Goal: Task Accomplishment & Management: Use online tool/utility

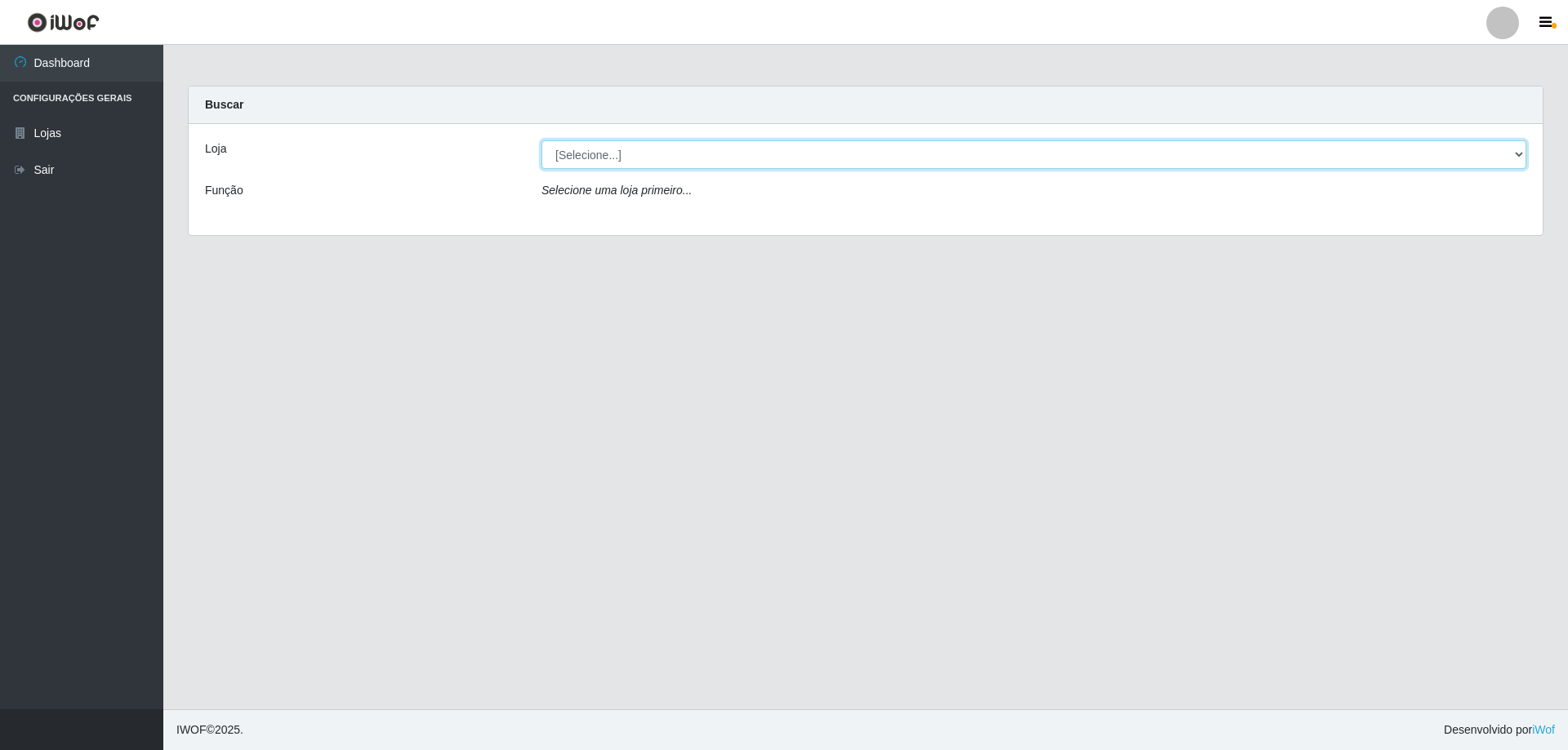
click at [644, 156] on select "[Selecione...] Atacado Vem - [STREET_ADDRESS]" at bounding box center [1033, 155] width 984 height 28
select select "461"
click at [541, 140] on select "[Selecione...] Atacado Vem - [STREET_ADDRESS]" at bounding box center [1033, 155] width 984 height 28
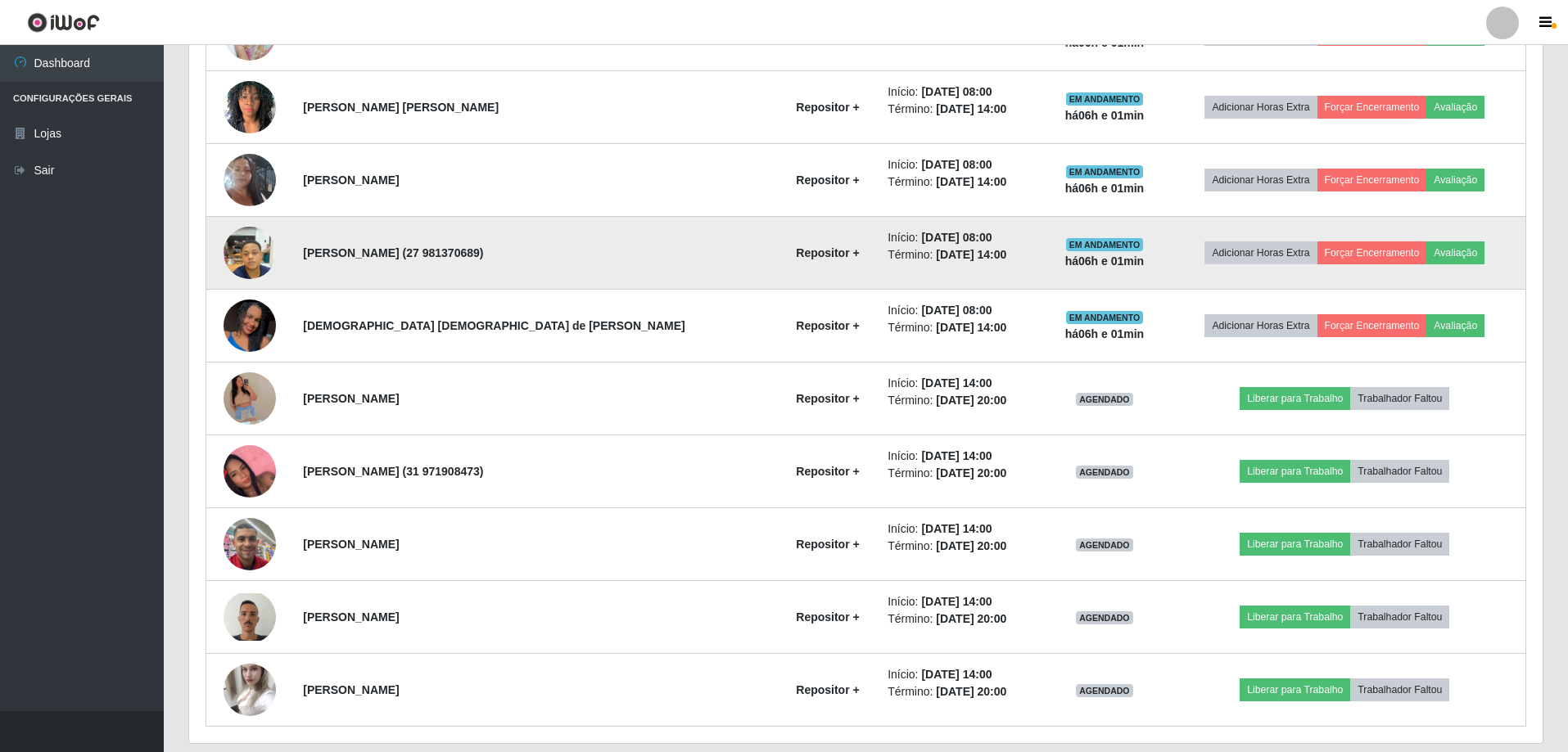
scroll to position [690, 0]
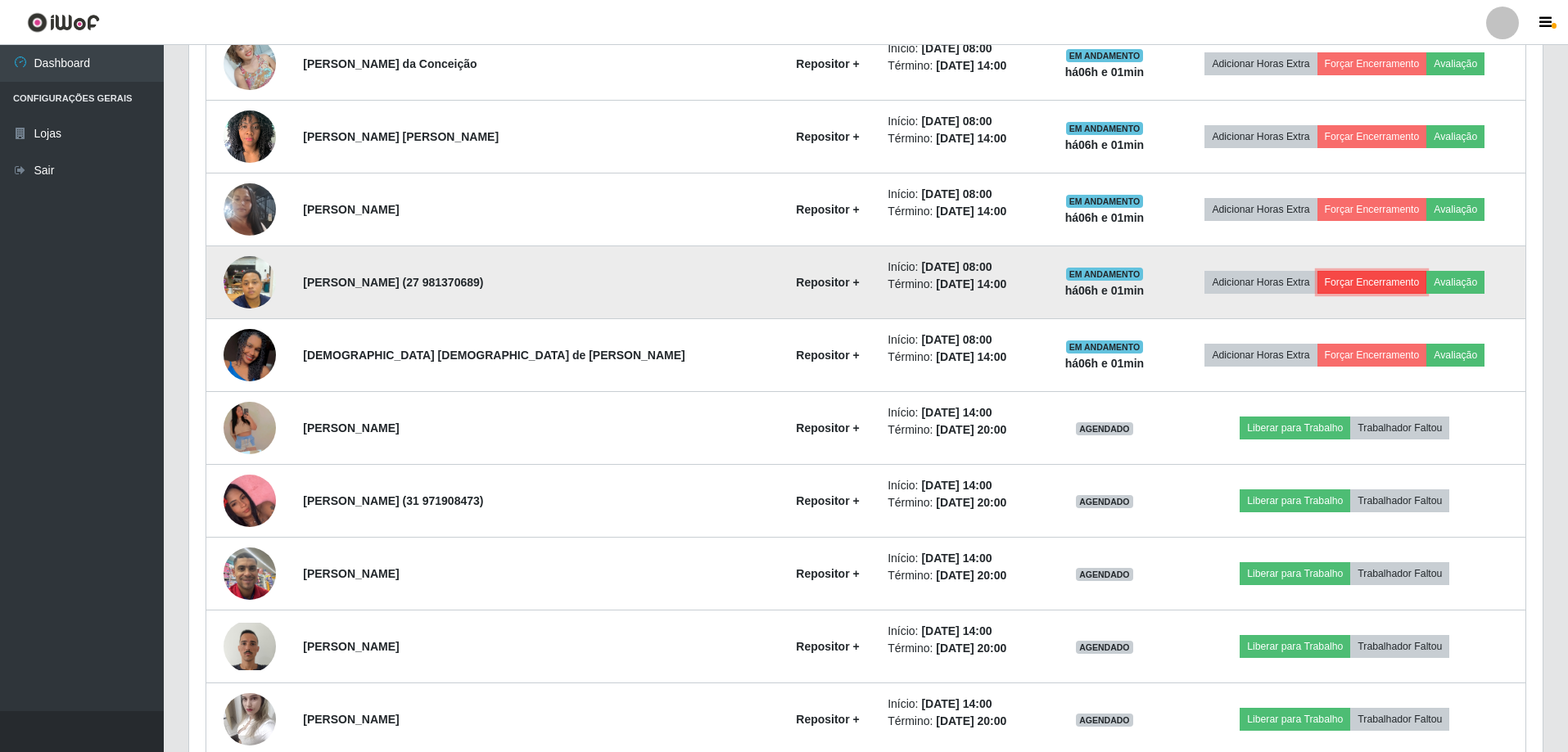
click at [1370, 285] on button "Forçar Encerramento" at bounding box center [1372, 282] width 110 height 23
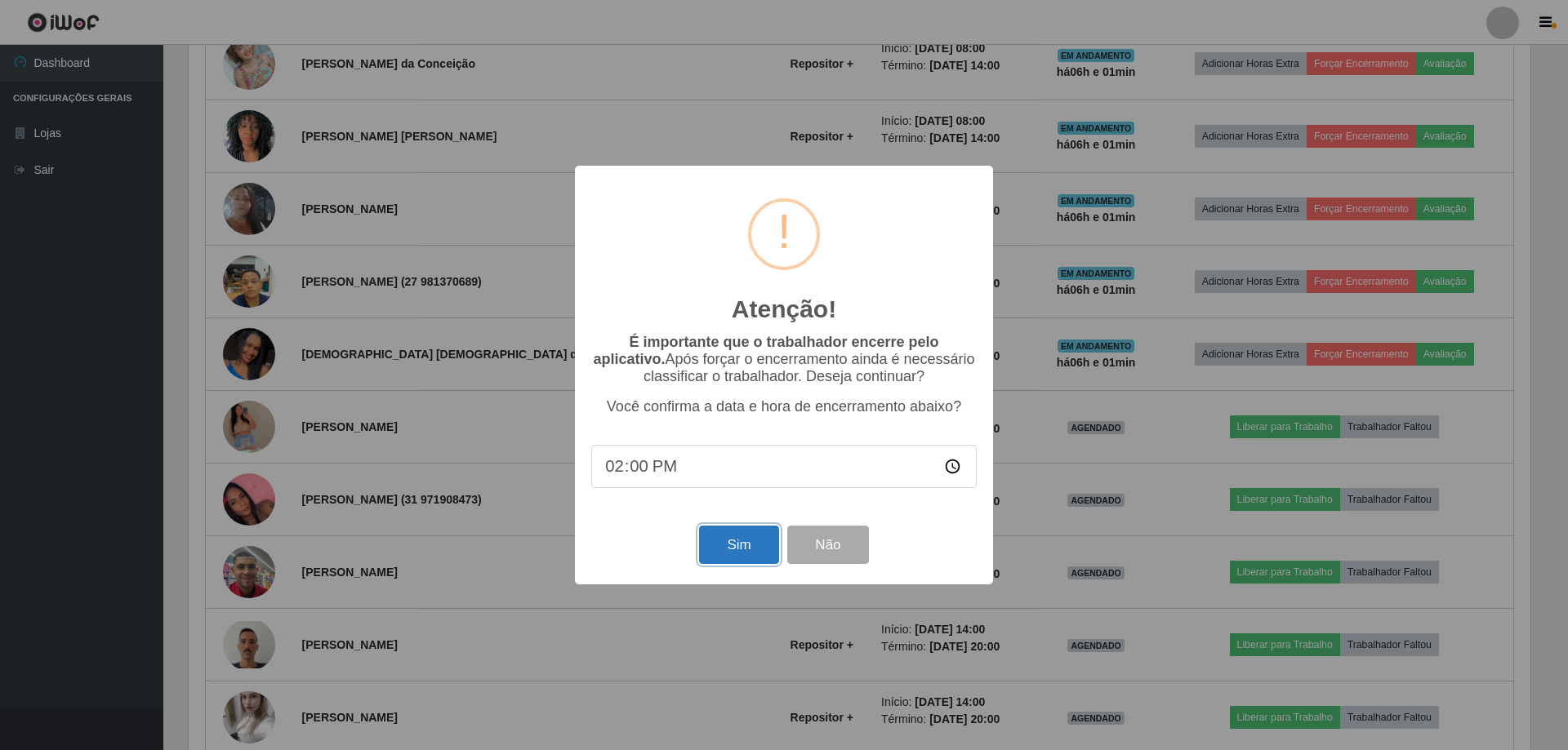
click at [738, 548] on button "Sim" at bounding box center [738, 545] width 79 height 38
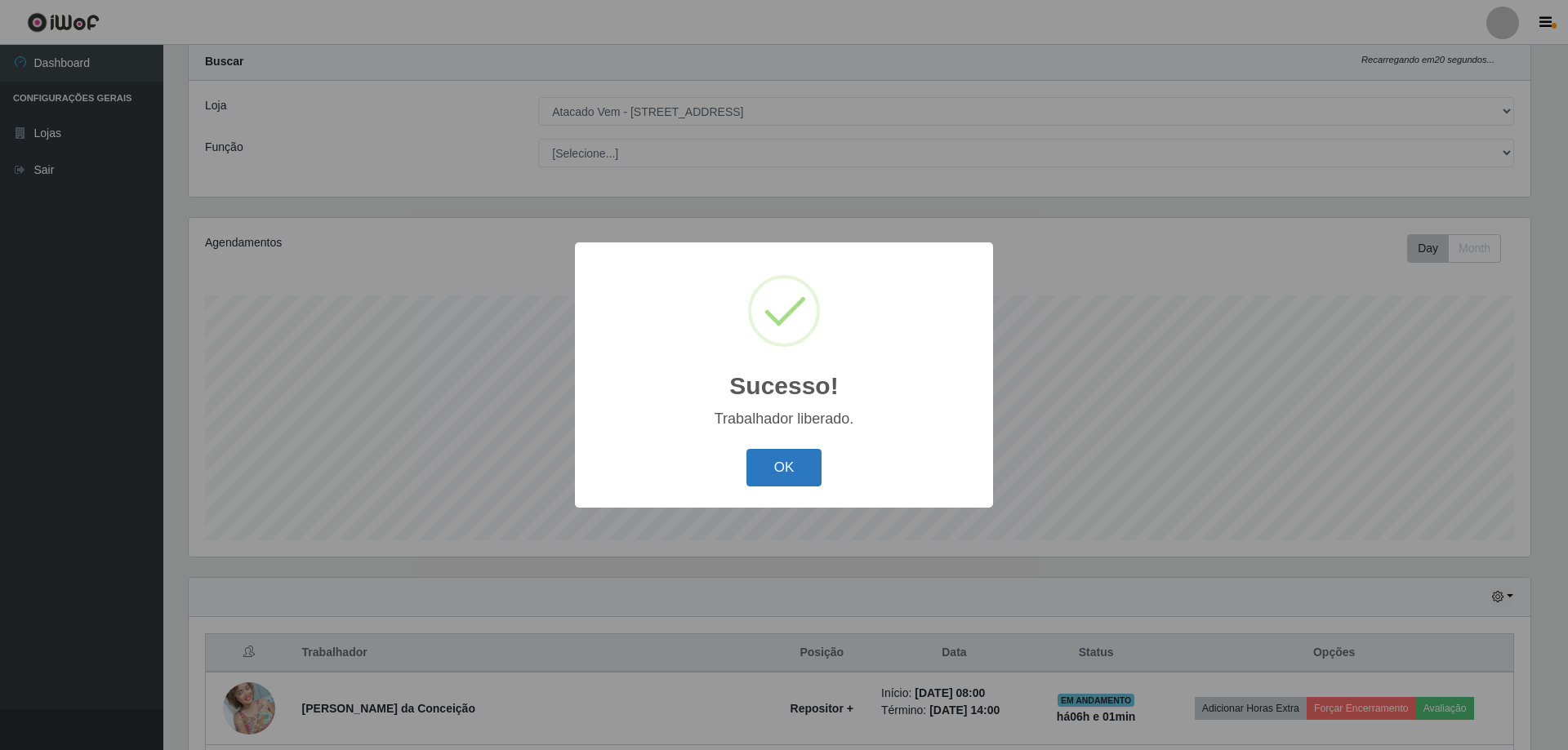
click at [745, 460] on div "OK Cancel" at bounding box center [784, 467] width 386 height 47
click at [784, 453] on button "OK" at bounding box center [784, 468] width 76 height 38
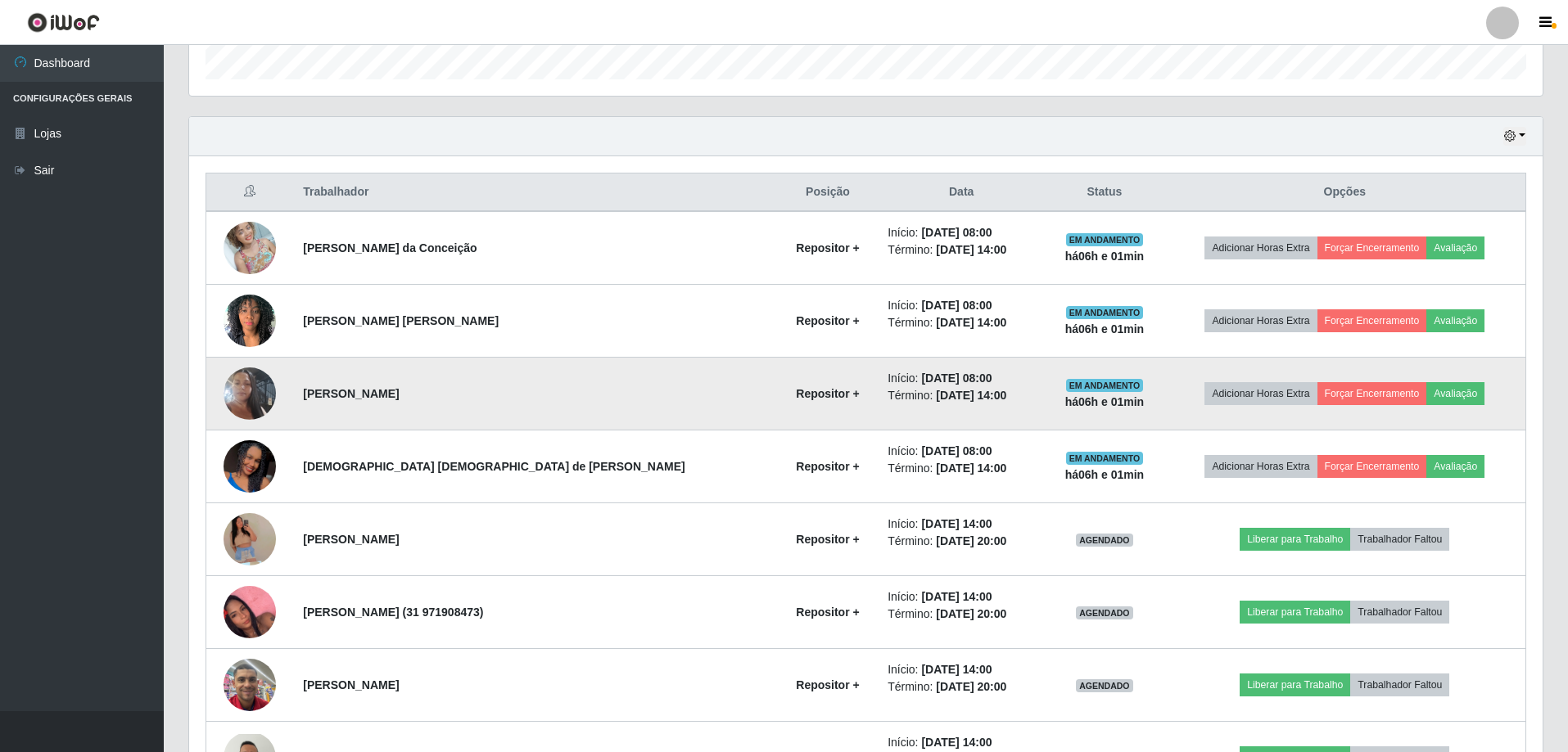
scroll to position [535, 0]
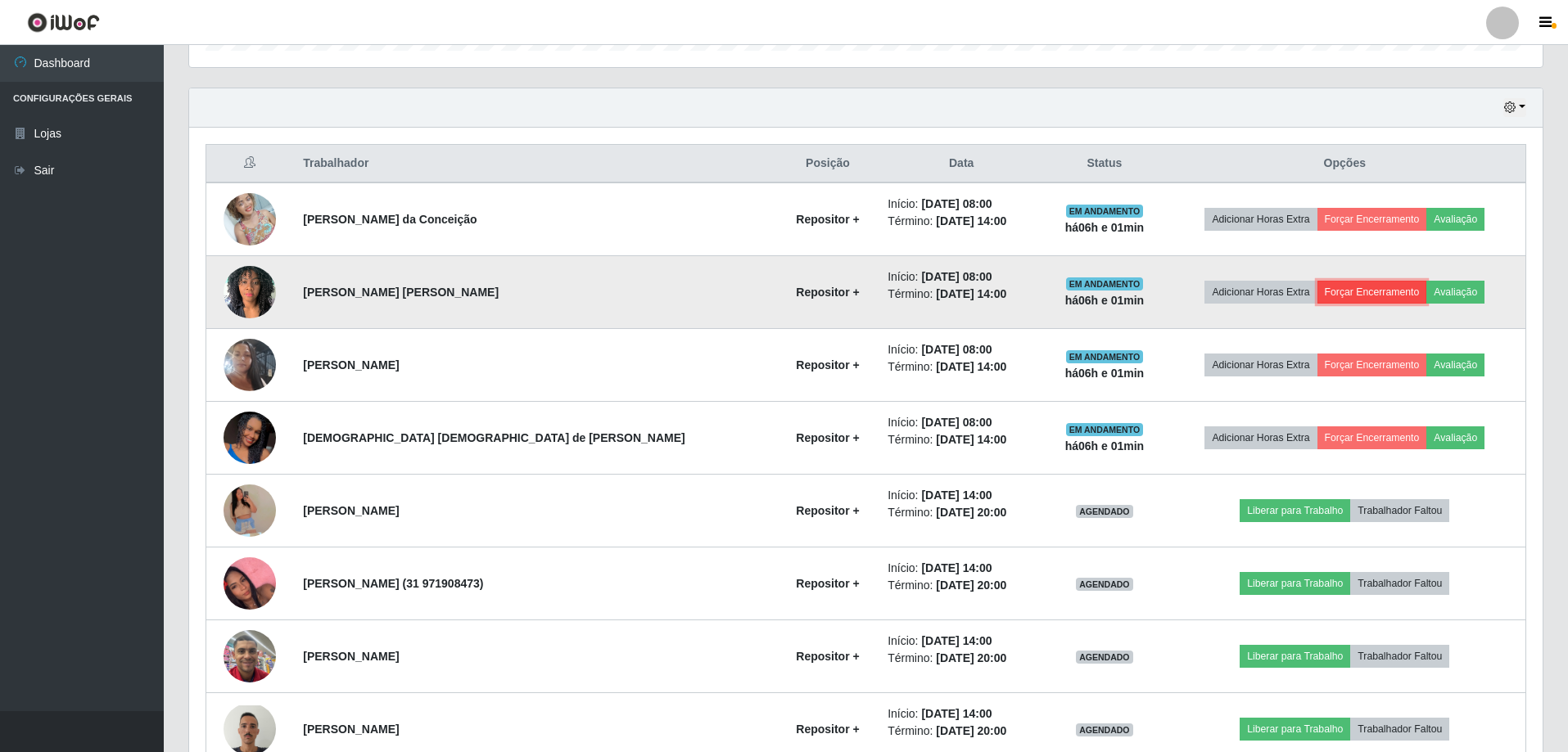
click at [1326, 295] on button "Forçar Encerramento" at bounding box center [1372, 292] width 110 height 23
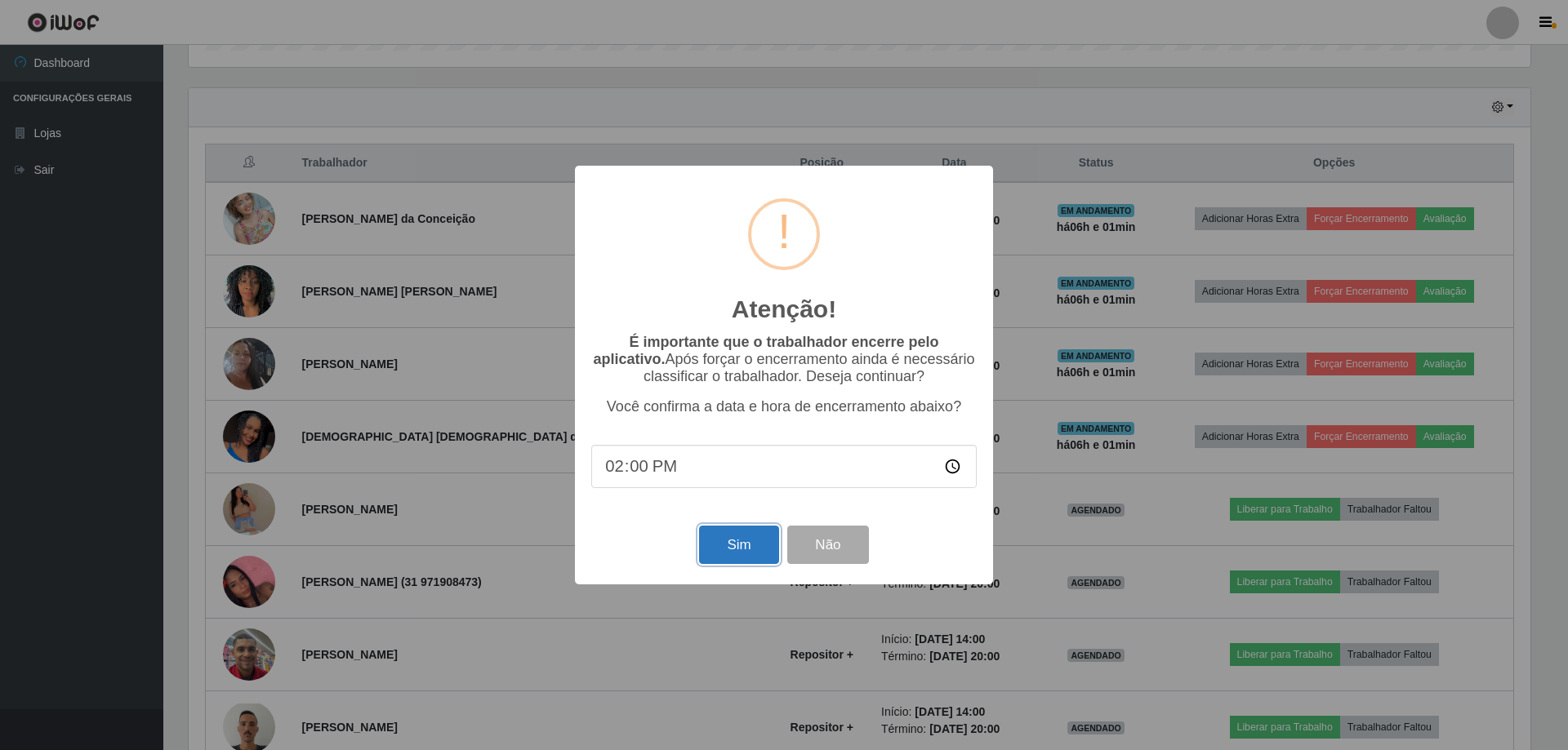
click at [744, 554] on button "Sim" at bounding box center [738, 545] width 79 height 38
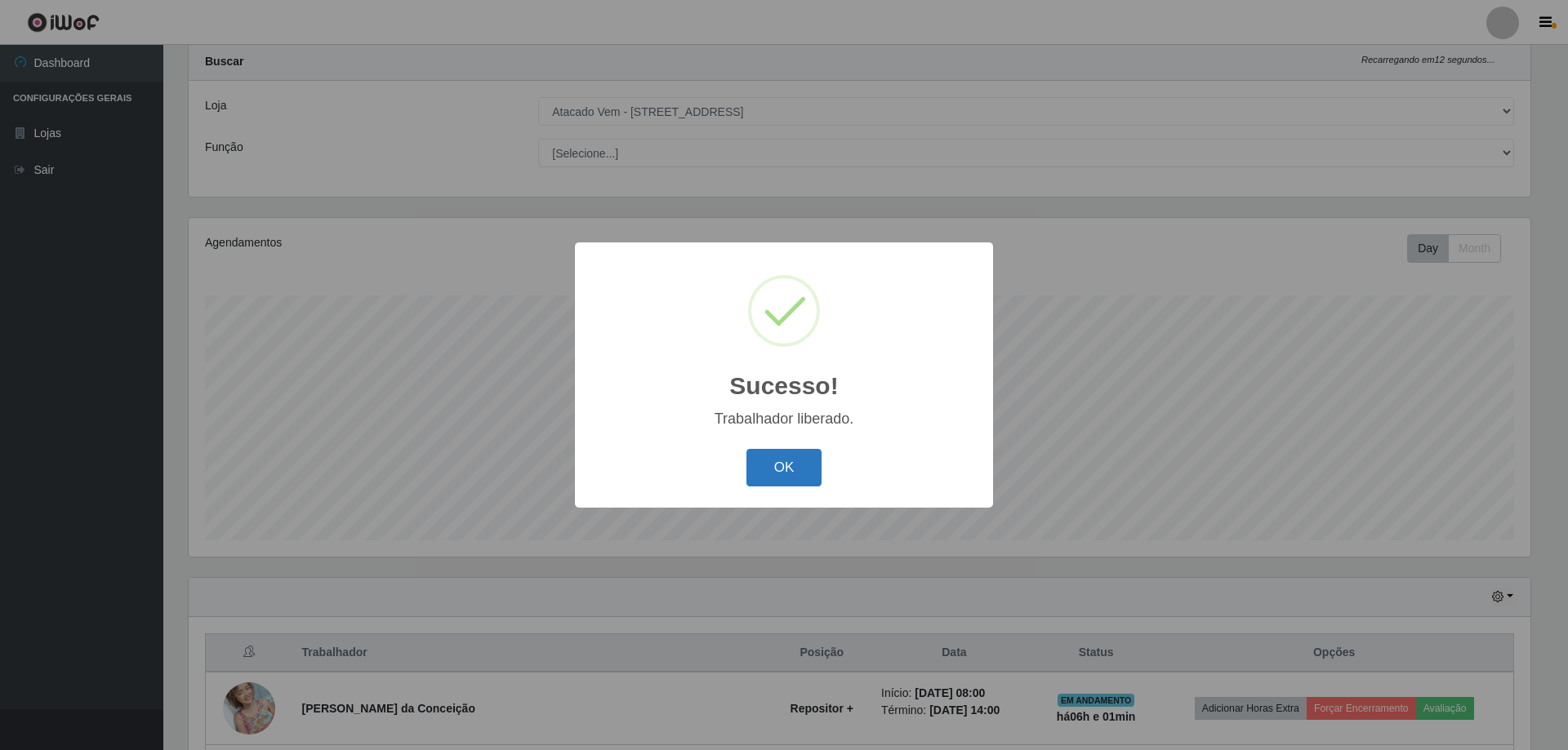
click at [784, 467] on button "OK" at bounding box center [784, 468] width 76 height 38
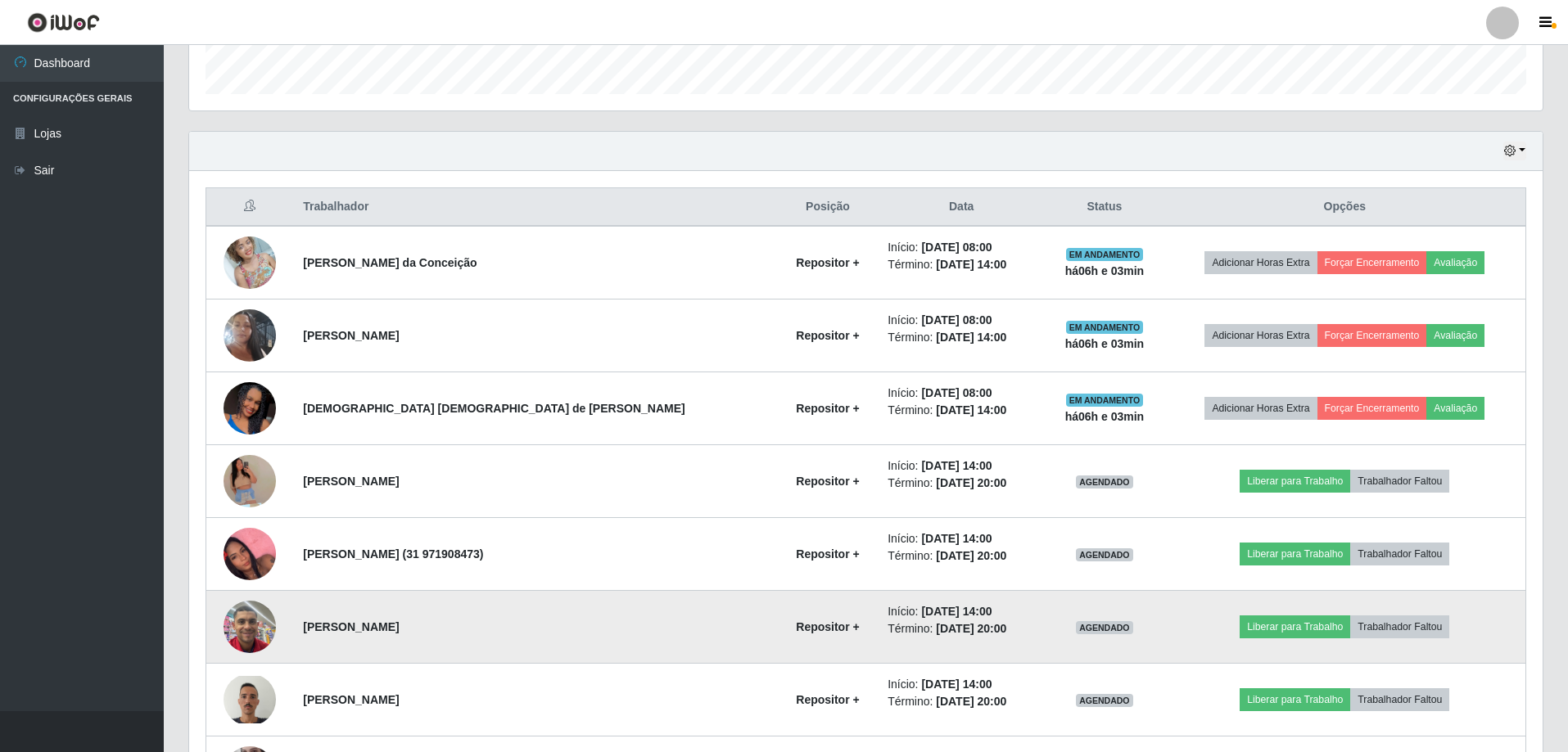
scroll to position [463, 0]
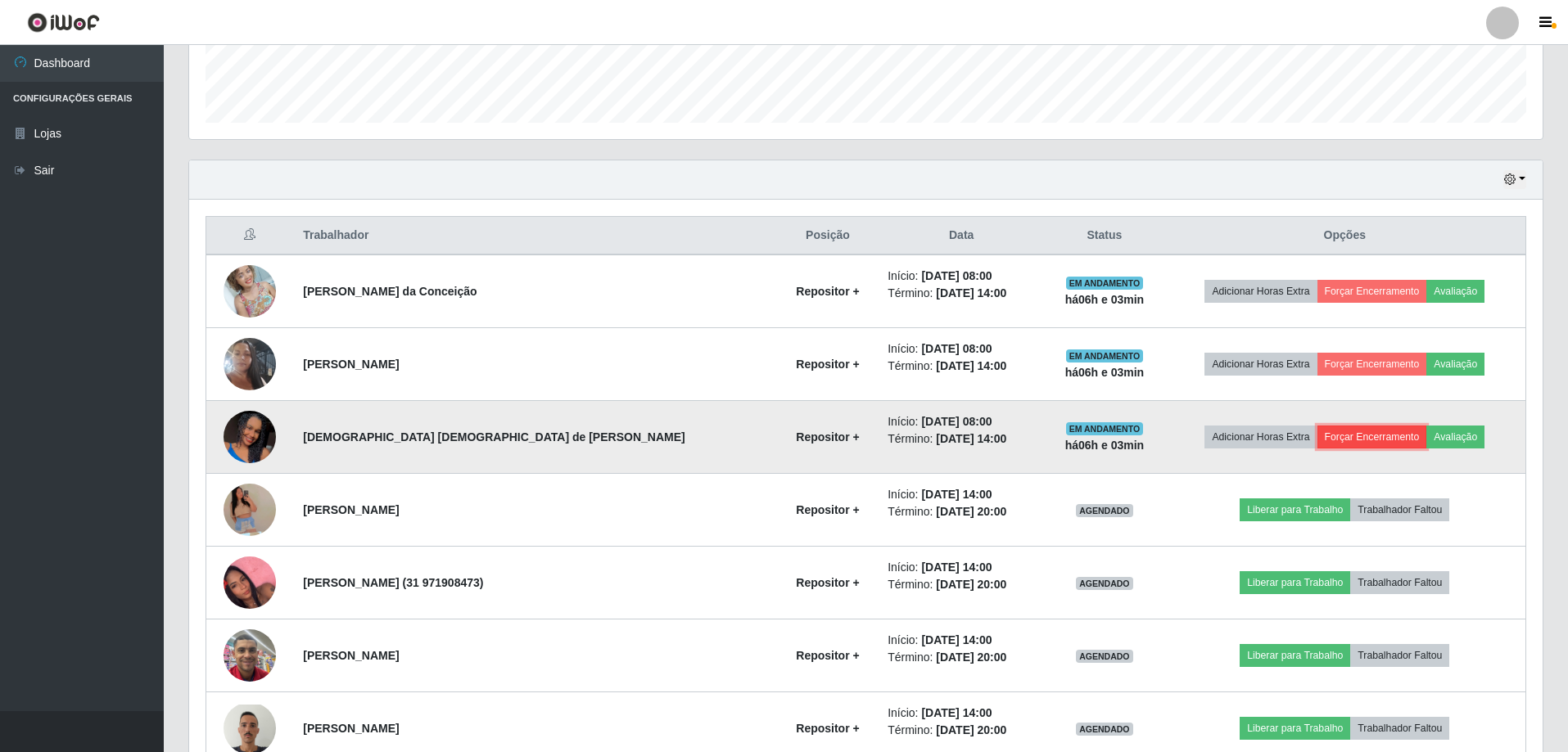
click at [1317, 436] on button "Forçar Encerramento" at bounding box center [1372, 437] width 110 height 23
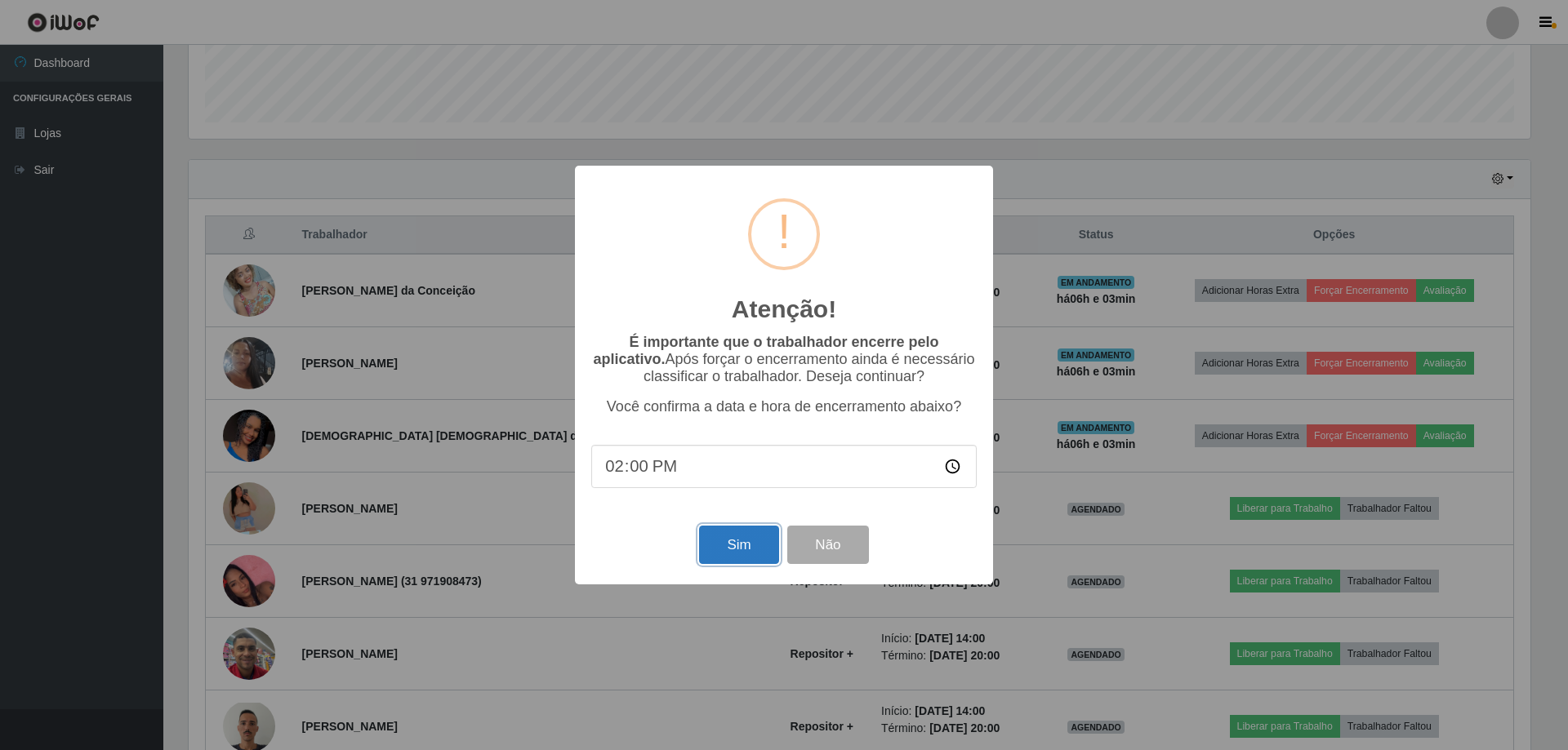
click at [728, 548] on button "Sim" at bounding box center [738, 545] width 79 height 38
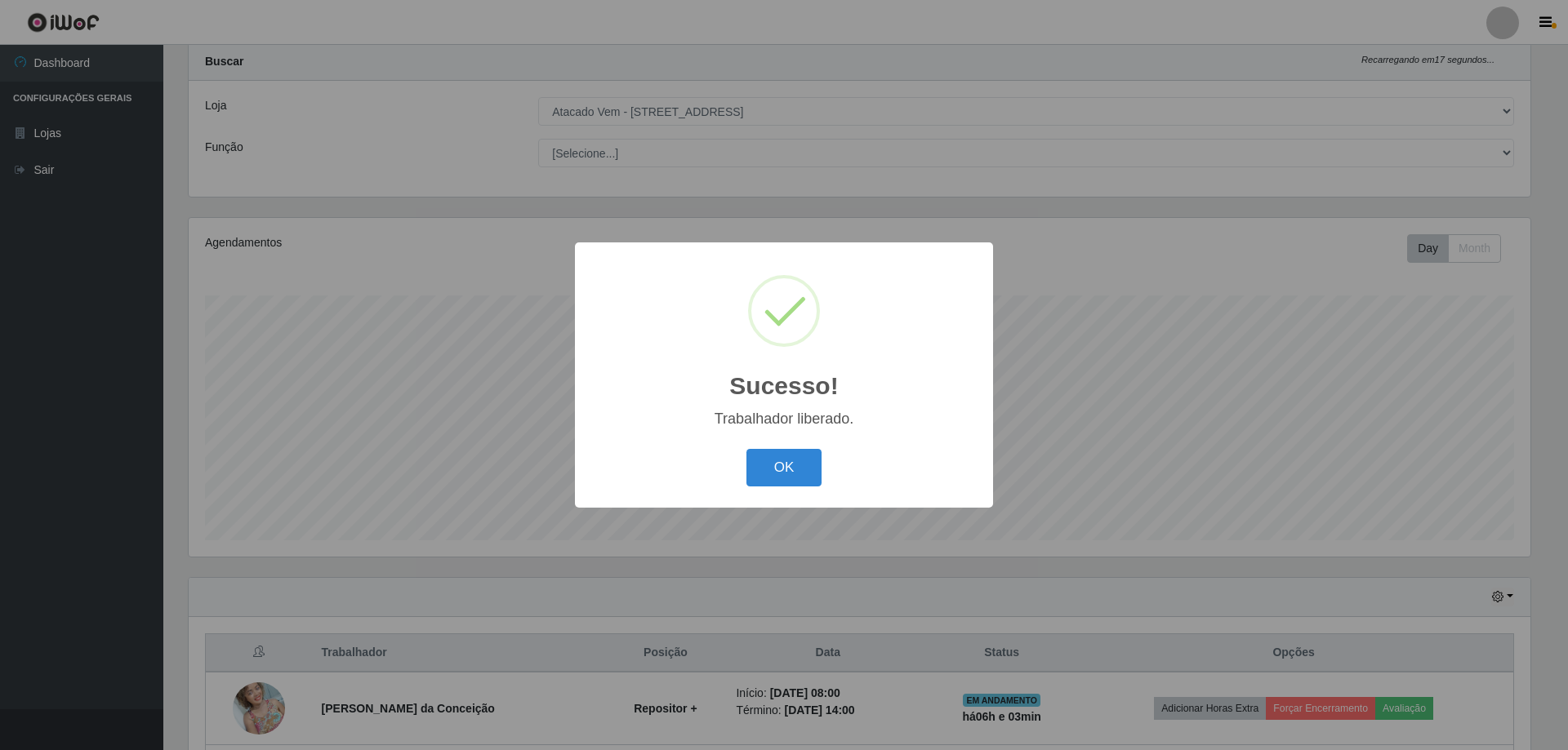
click at [792, 483] on button "OK" at bounding box center [784, 468] width 76 height 38
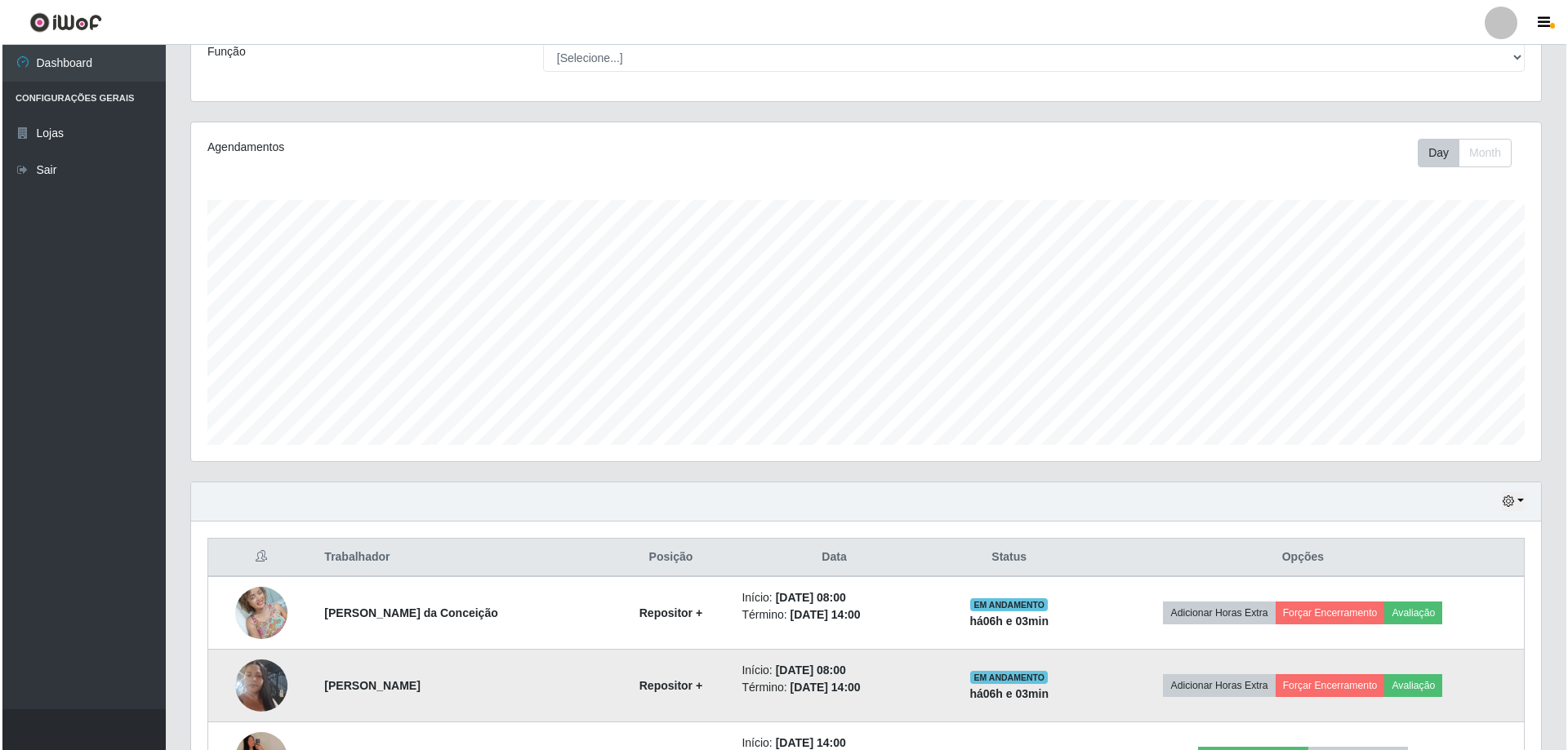
scroll to position [288, 0]
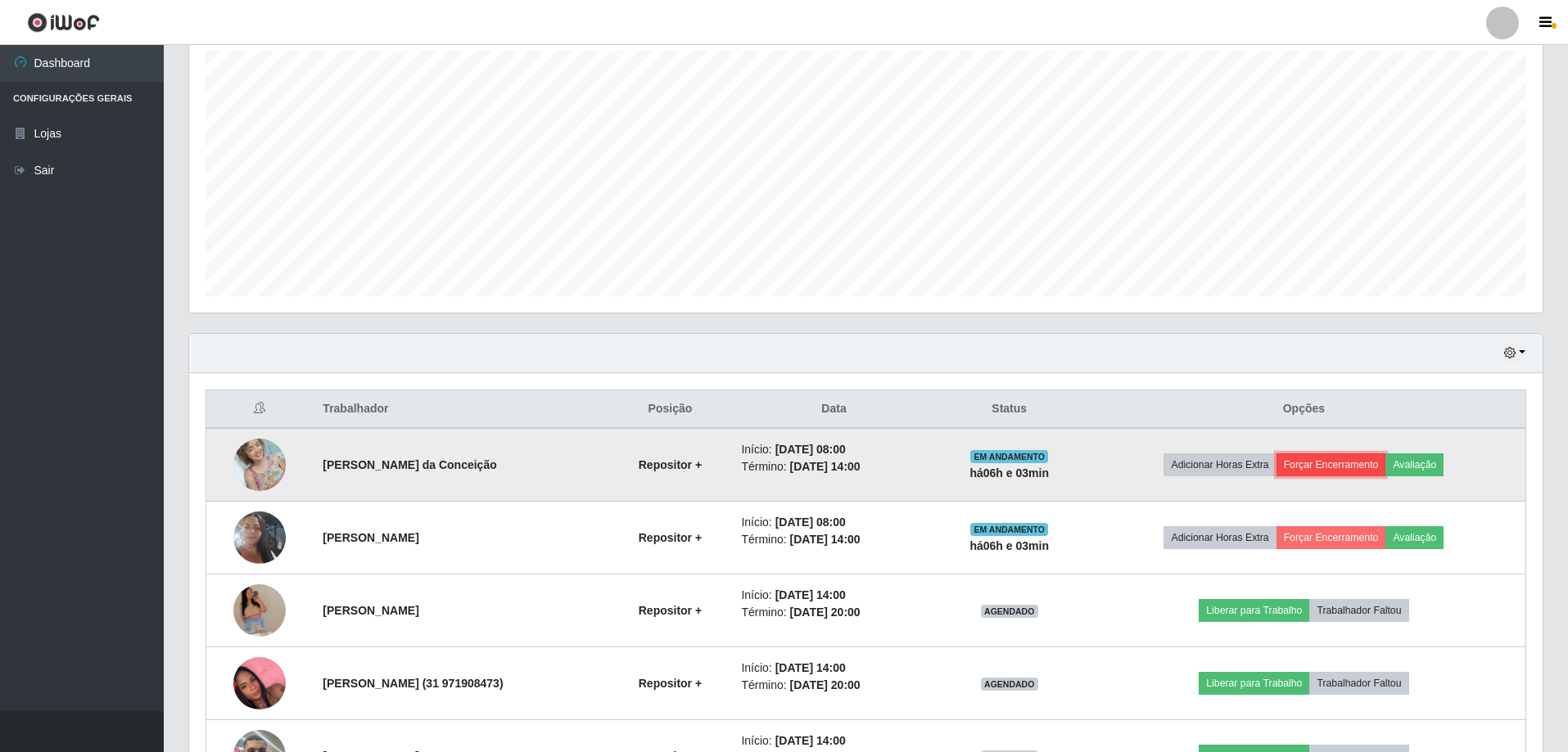
click at [1326, 466] on button "Forçar Encerramento" at bounding box center [1331, 464] width 110 height 23
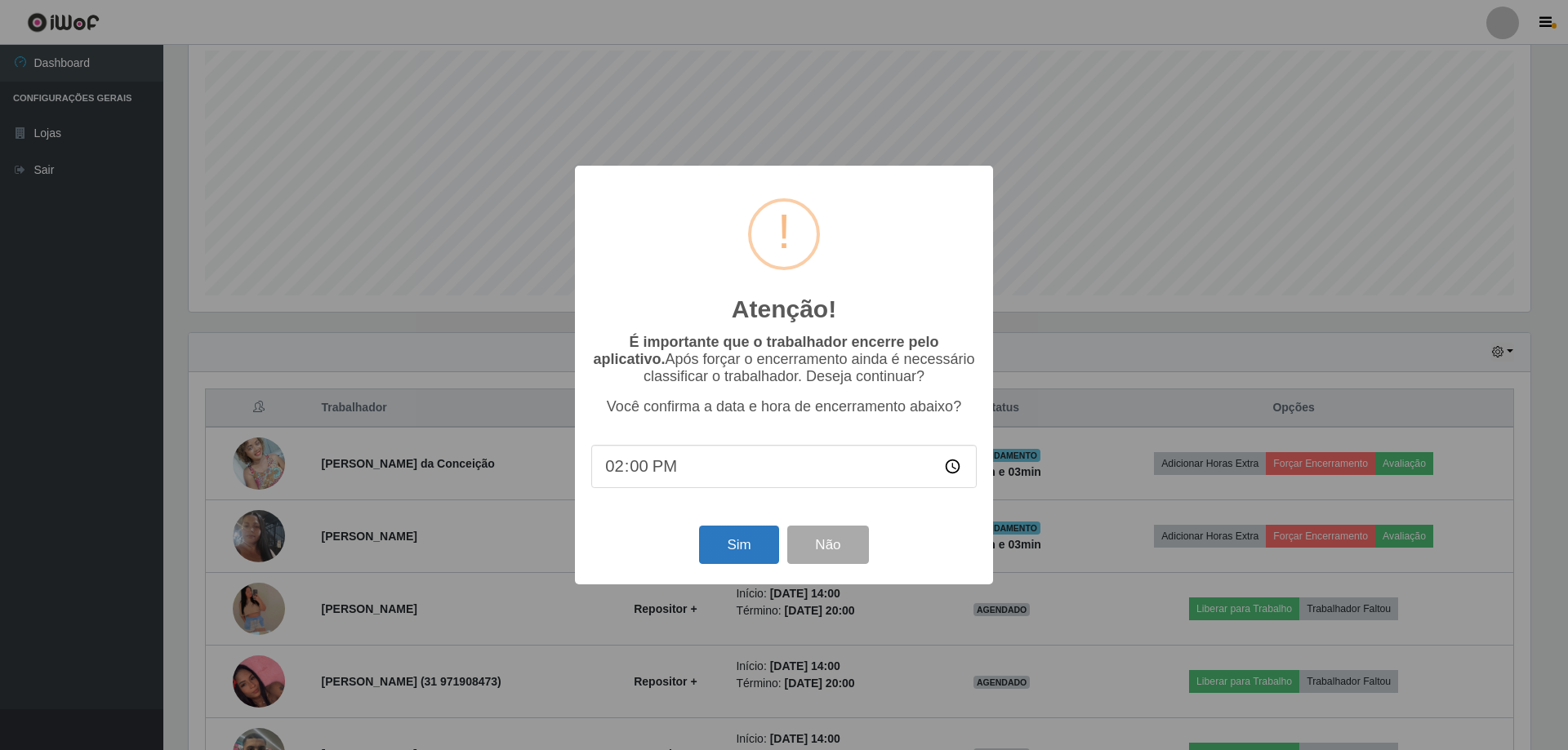
drag, startPoint x: 694, startPoint y: 548, endPoint x: 717, endPoint y: 543, distance: 23.5
click at [703, 544] on div "Sim Não" at bounding box center [784, 545] width 386 height 47
click at [723, 542] on button "Sim" at bounding box center [738, 545] width 79 height 38
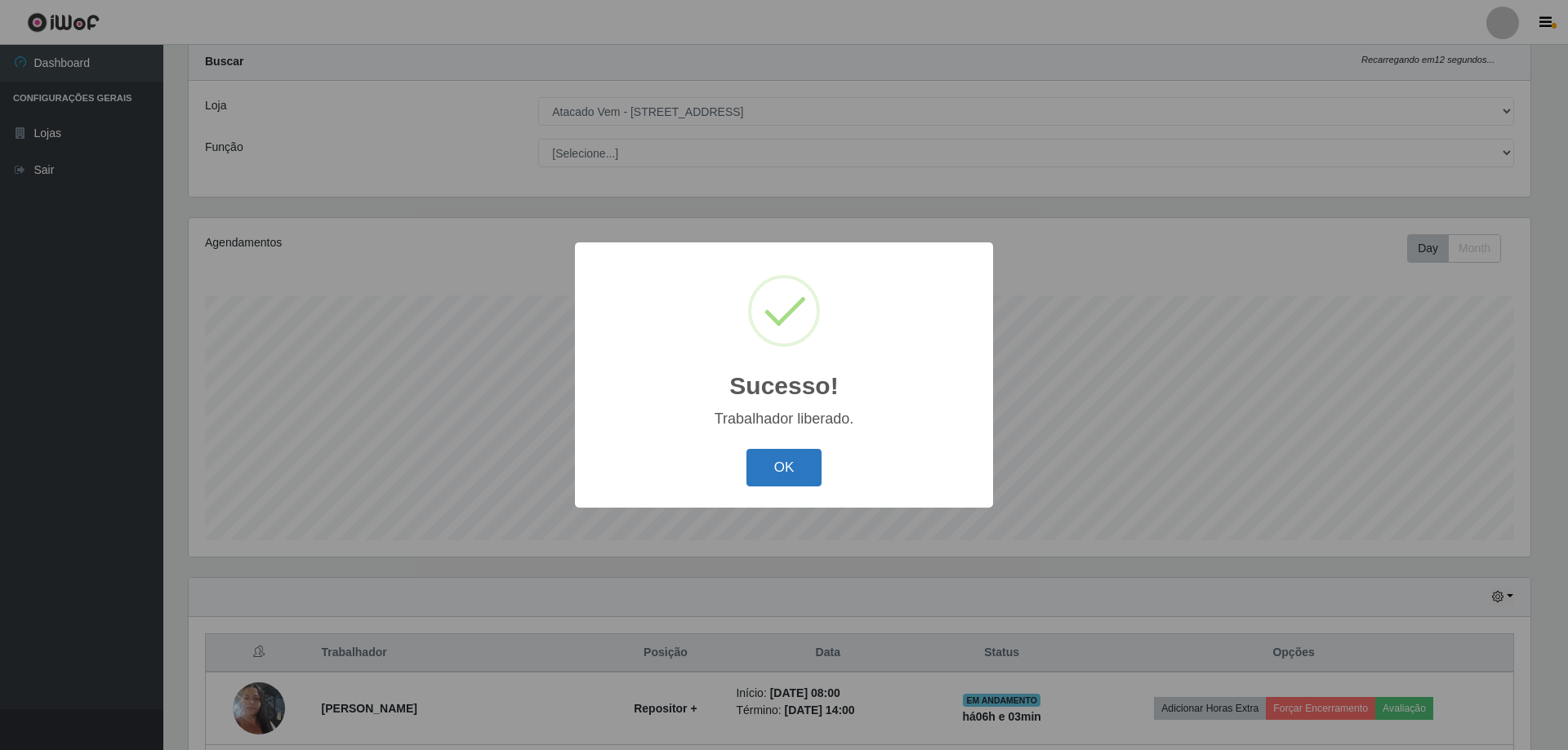
click at [777, 466] on button "OK" at bounding box center [784, 468] width 76 height 38
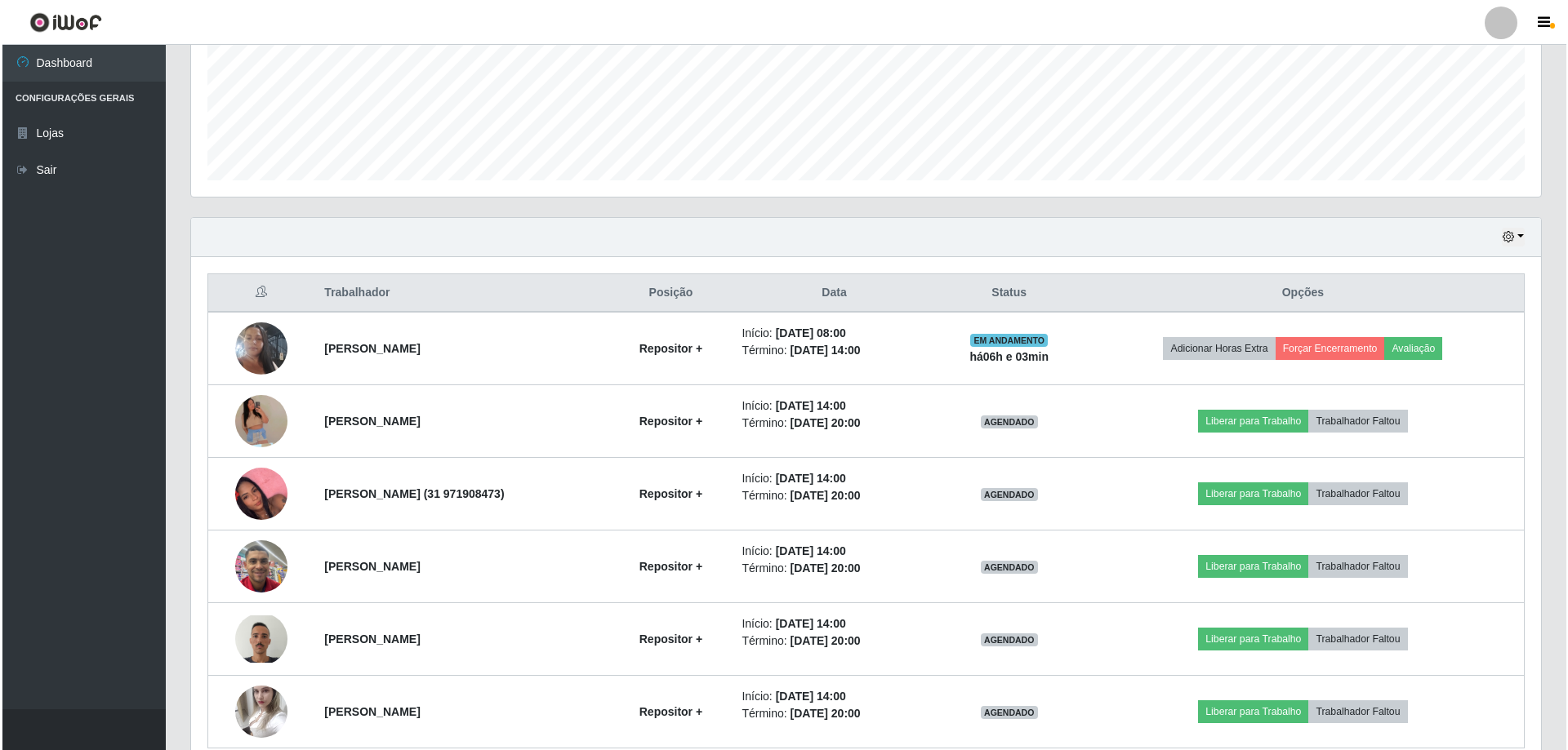
scroll to position [397, 0]
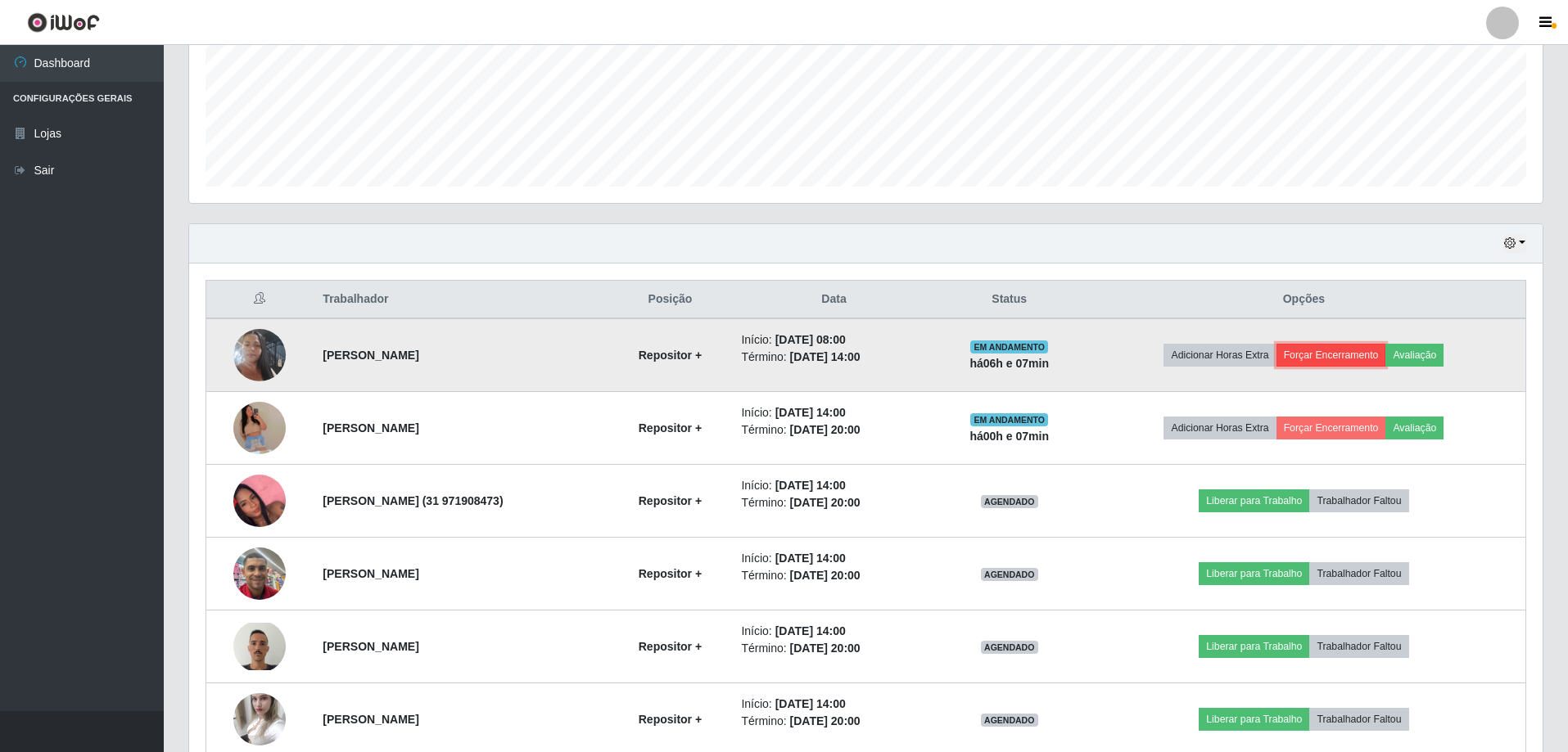
click at [1342, 356] on button "Forçar Encerramento" at bounding box center [1331, 355] width 110 height 23
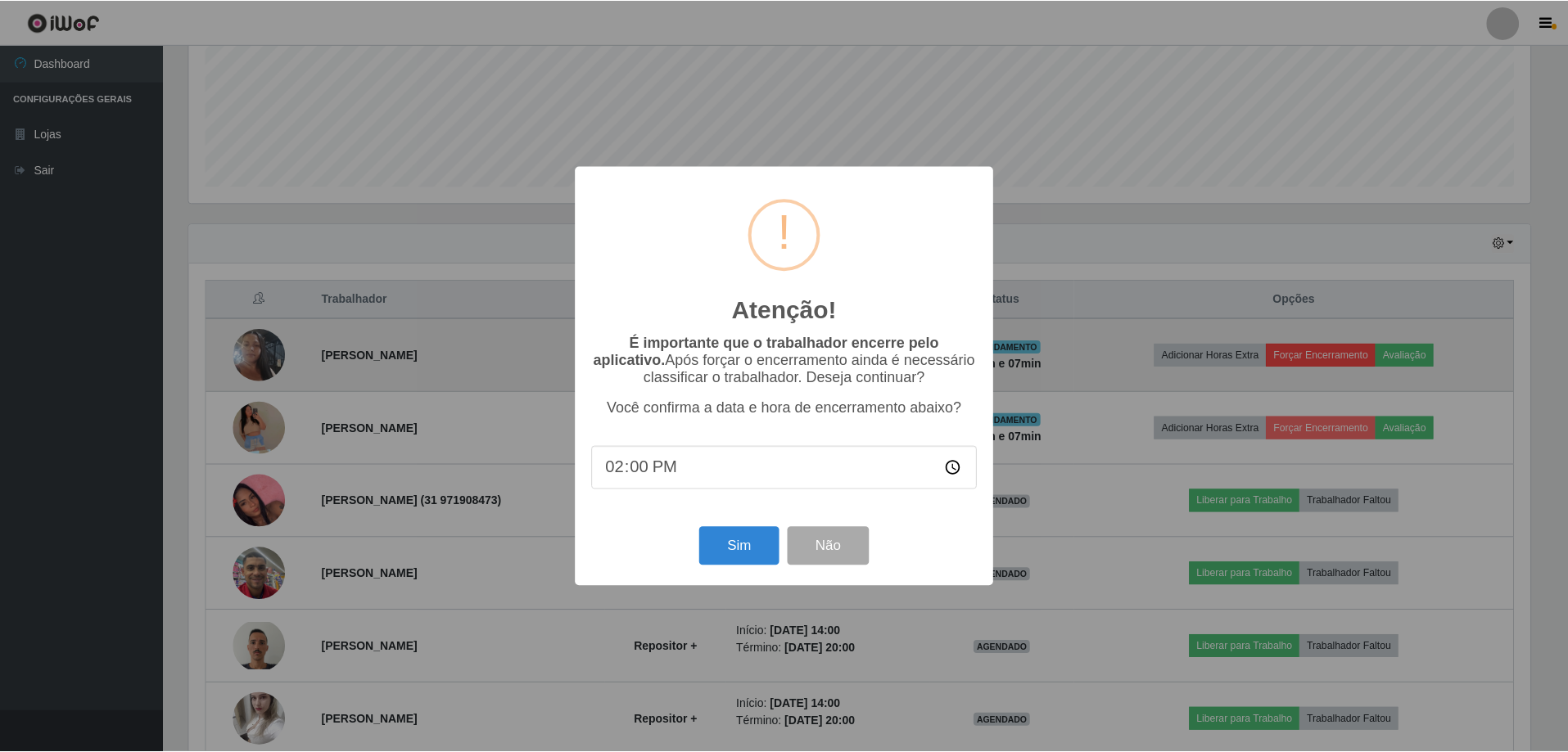
scroll to position [340, 1345]
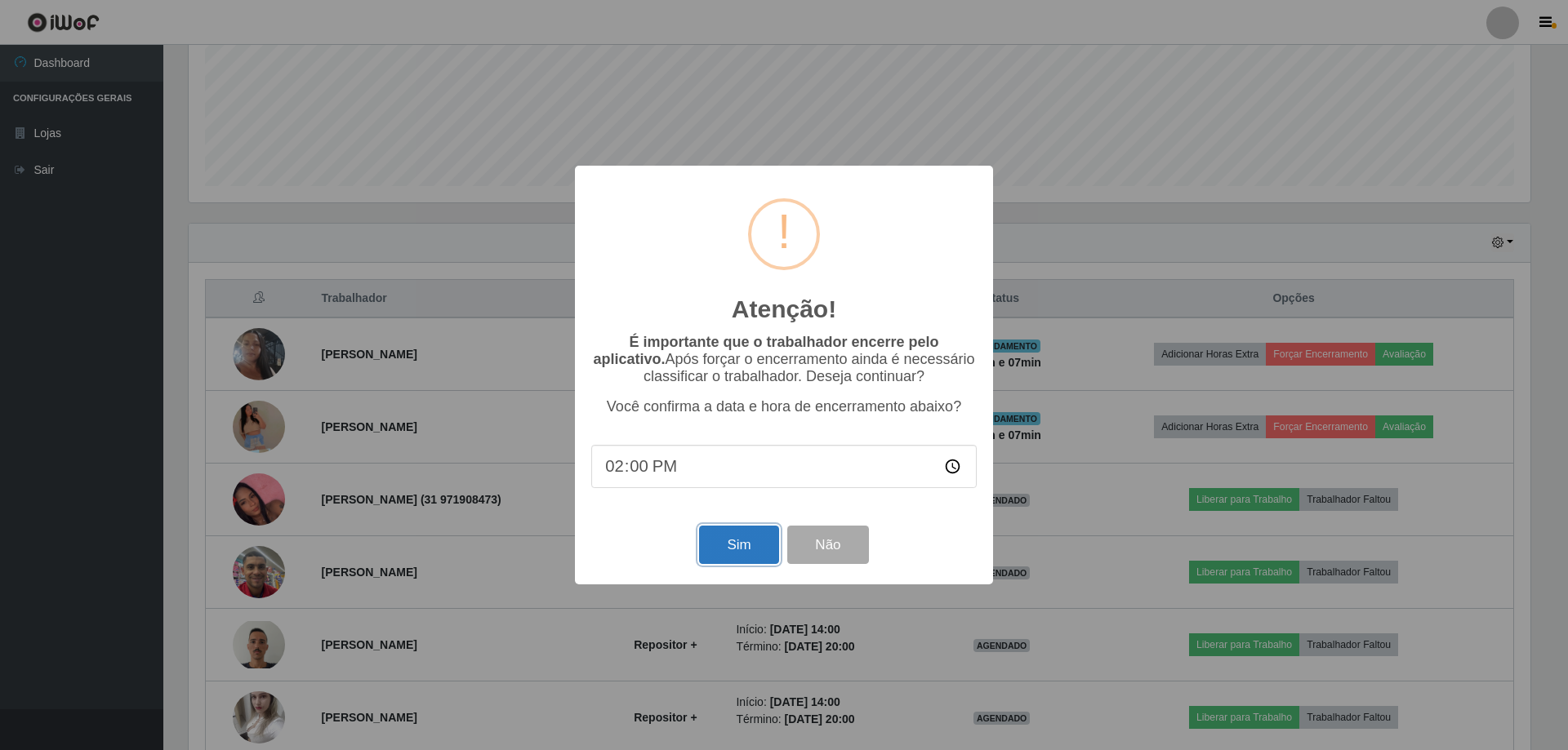
click at [728, 544] on button "Sim" at bounding box center [738, 545] width 79 height 38
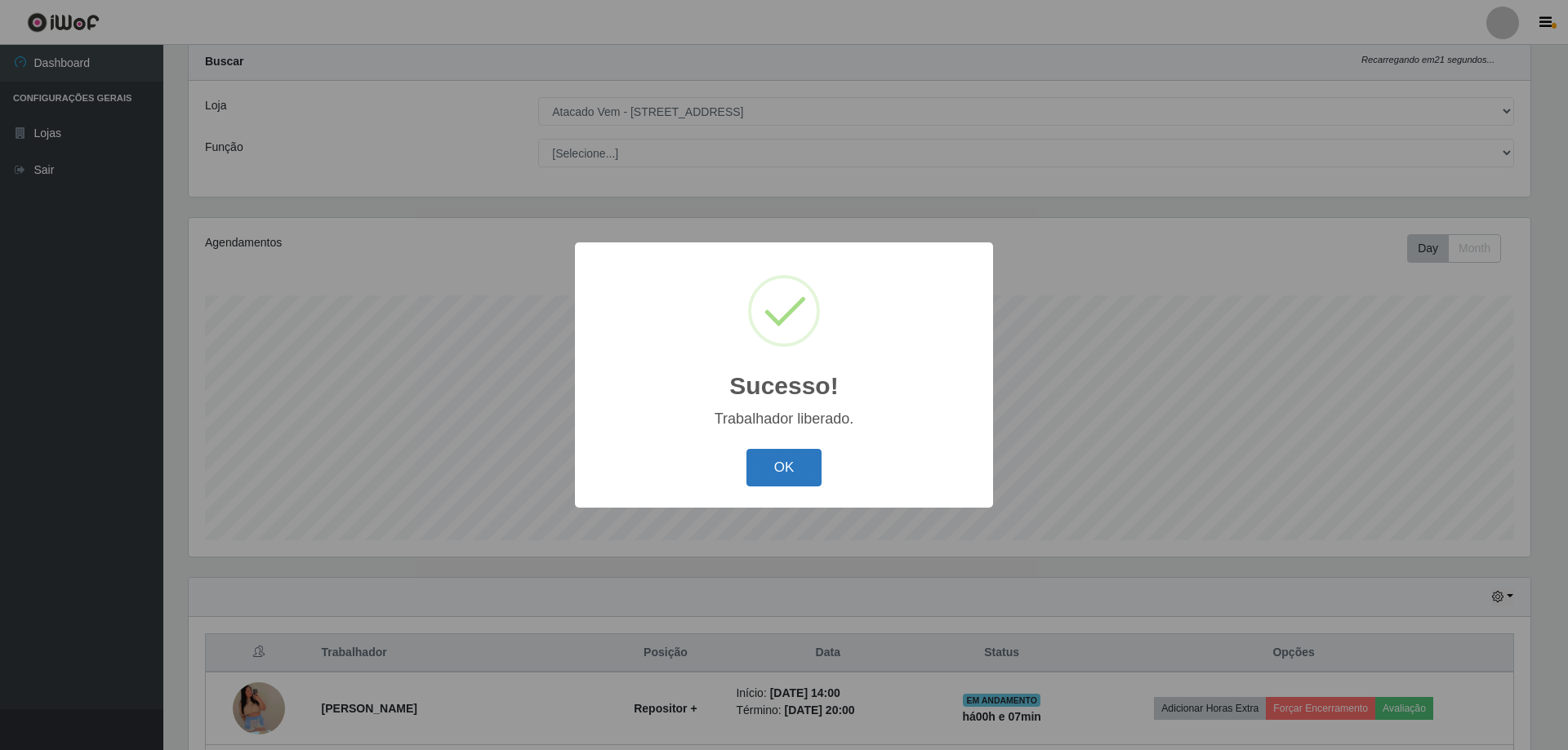
click at [771, 460] on button "OK" at bounding box center [784, 468] width 76 height 38
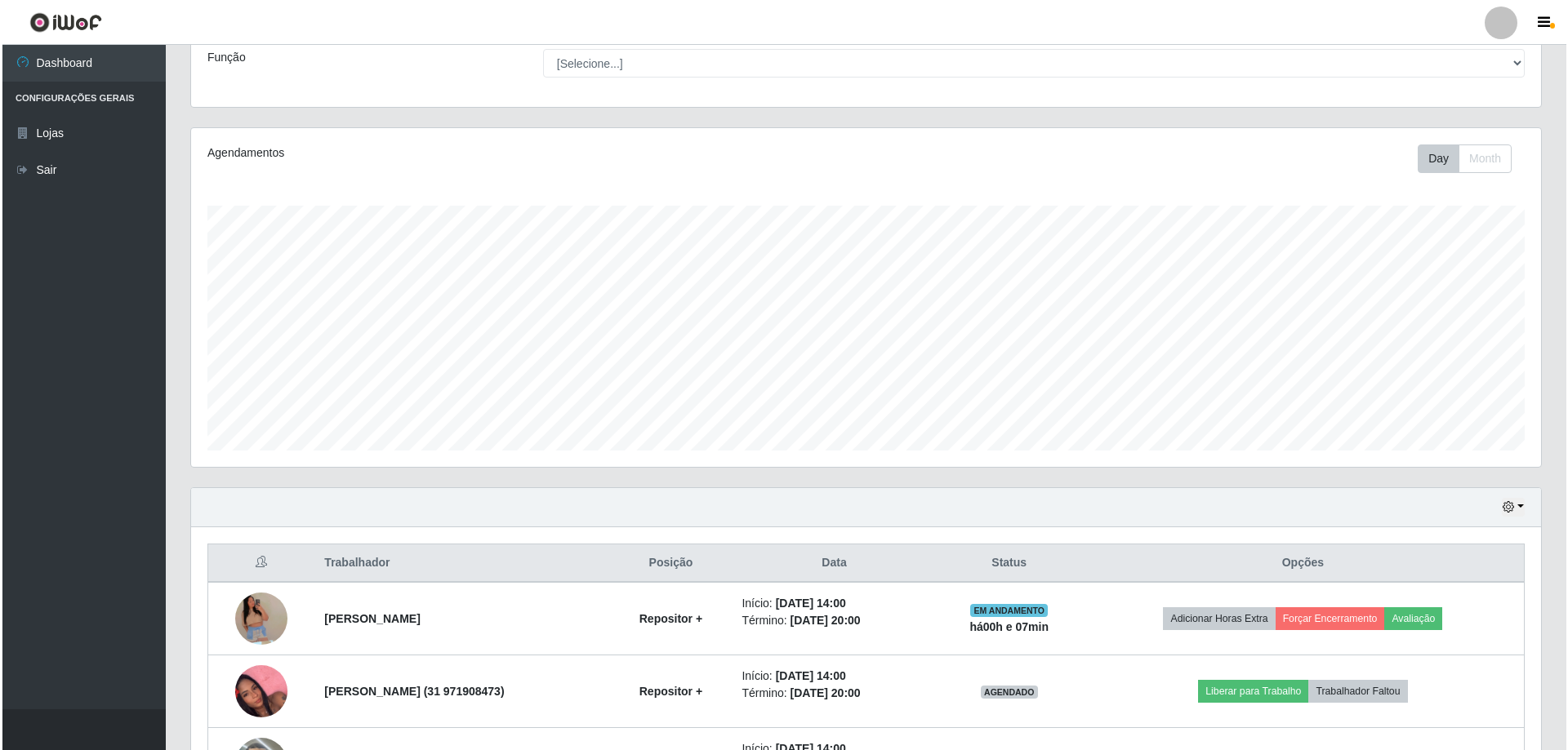
scroll to position [370, 0]
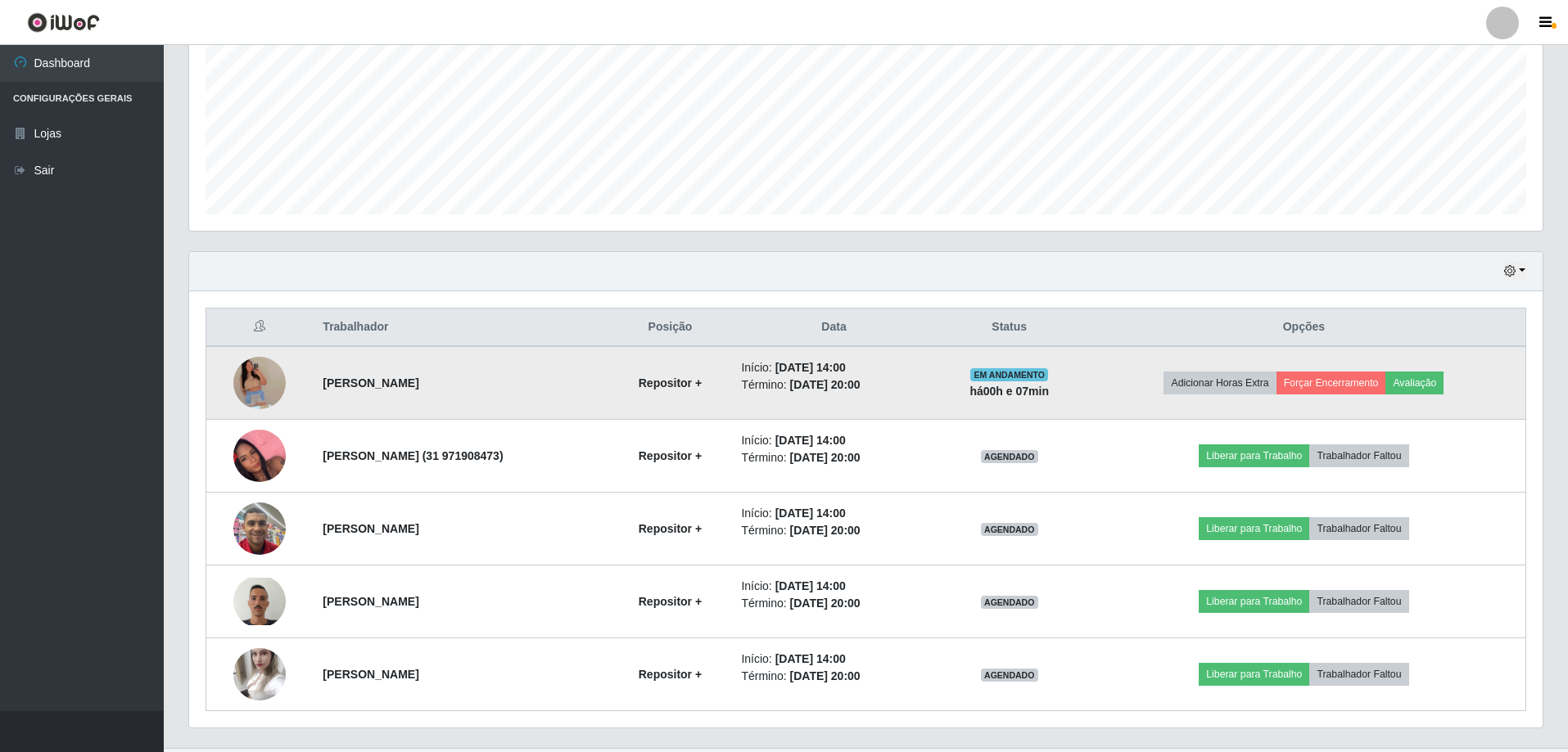
click at [250, 397] on img at bounding box center [259, 383] width 52 height 120
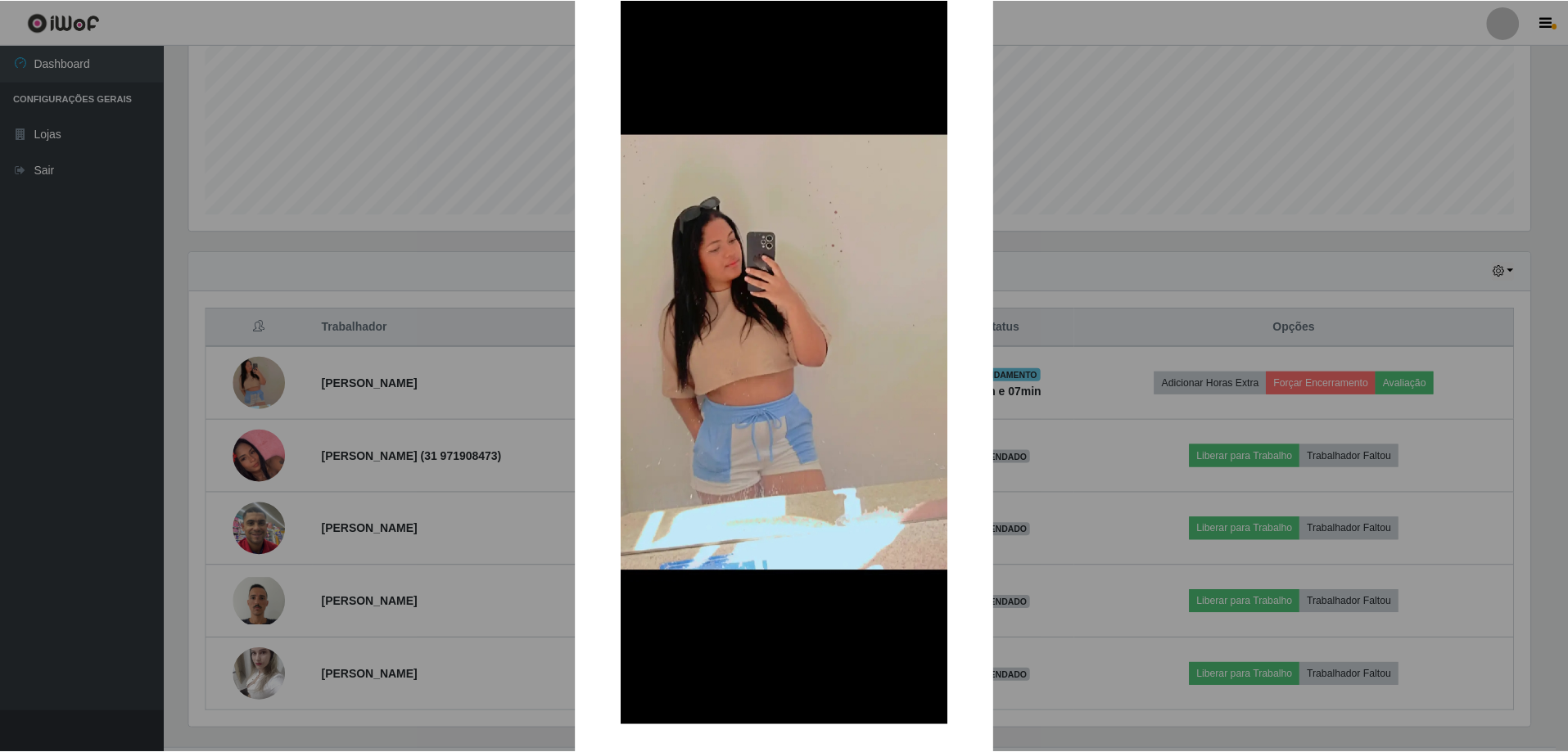
scroll to position [136, 0]
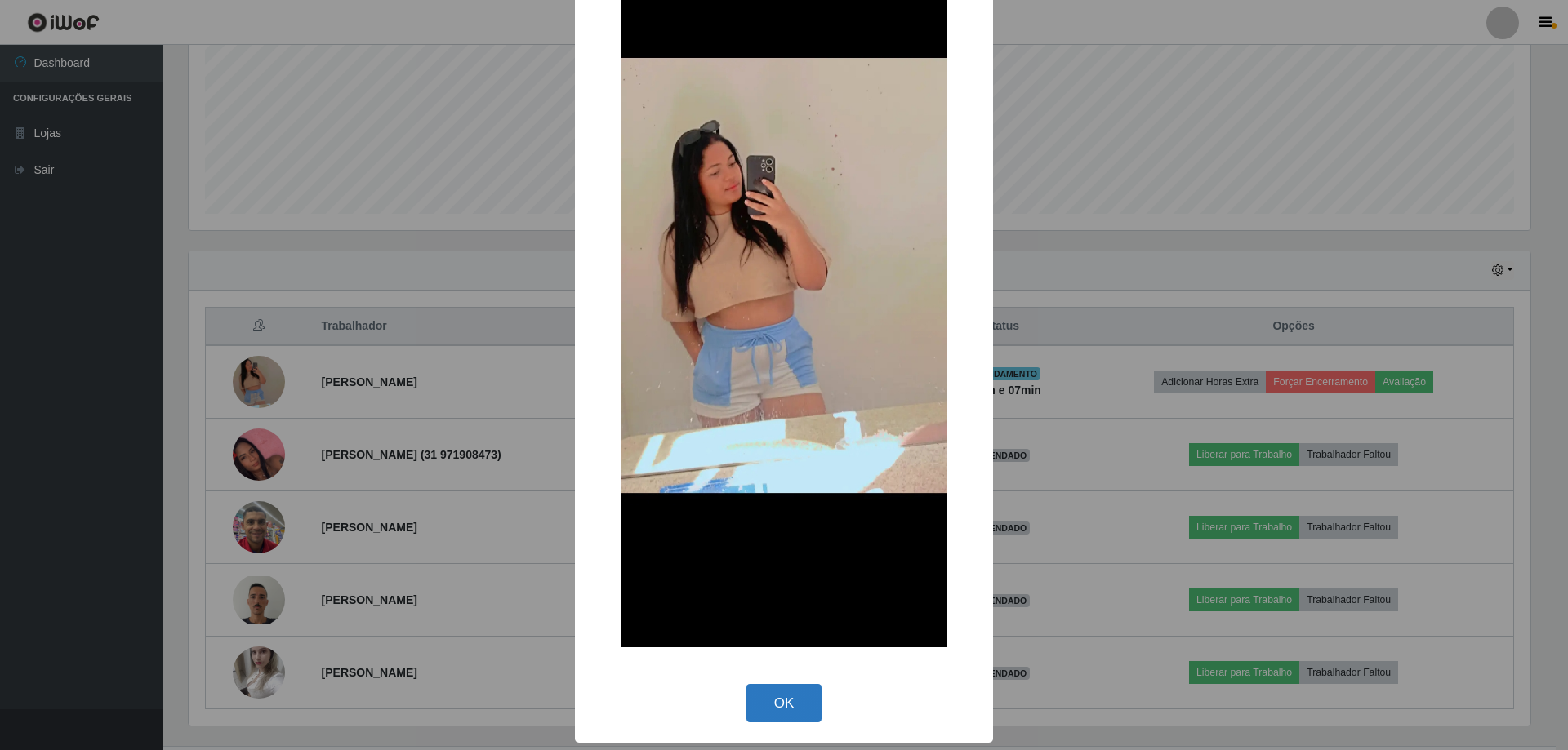
click at [777, 696] on button "OK" at bounding box center [784, 703] width 76 height 38
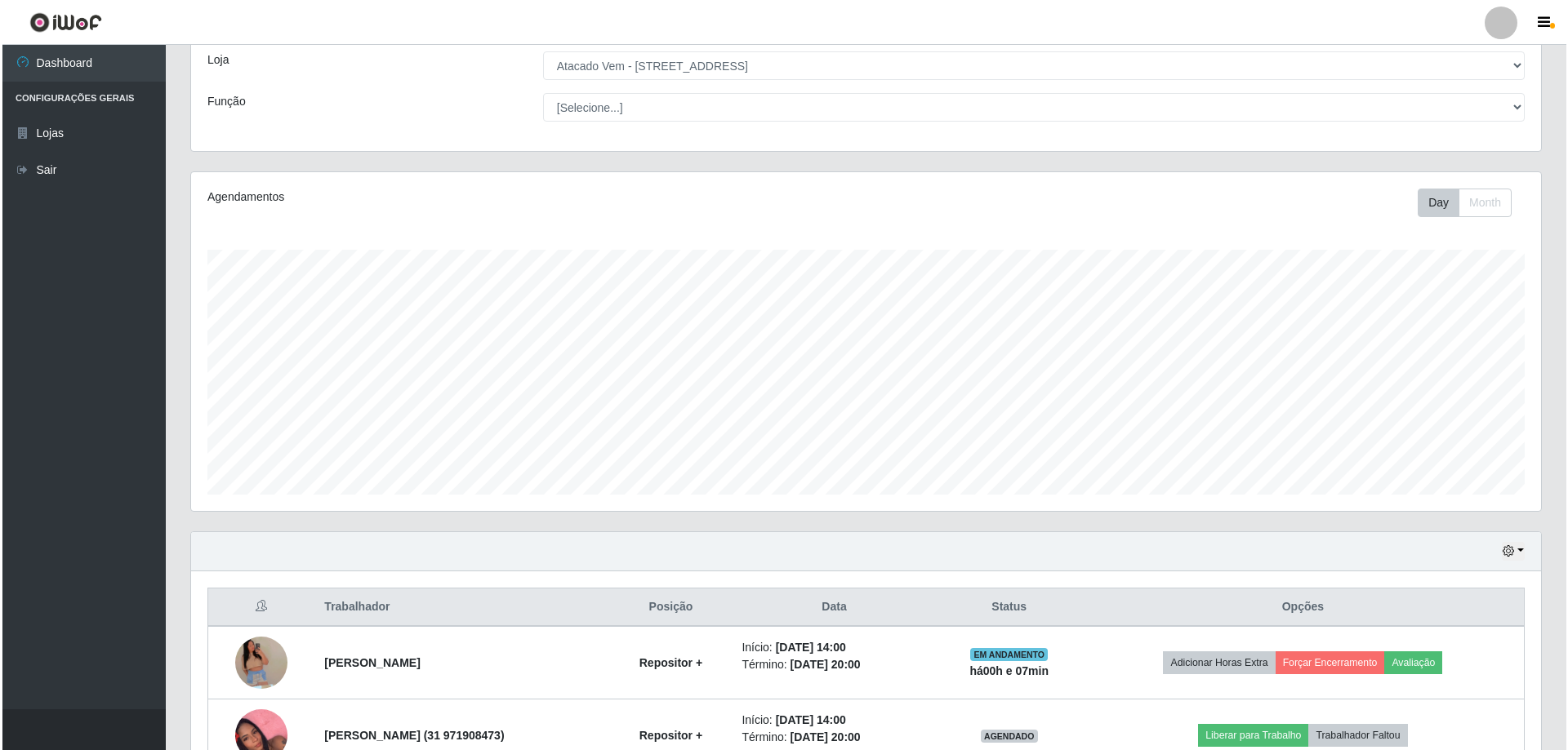
scroll to position [406, 0]
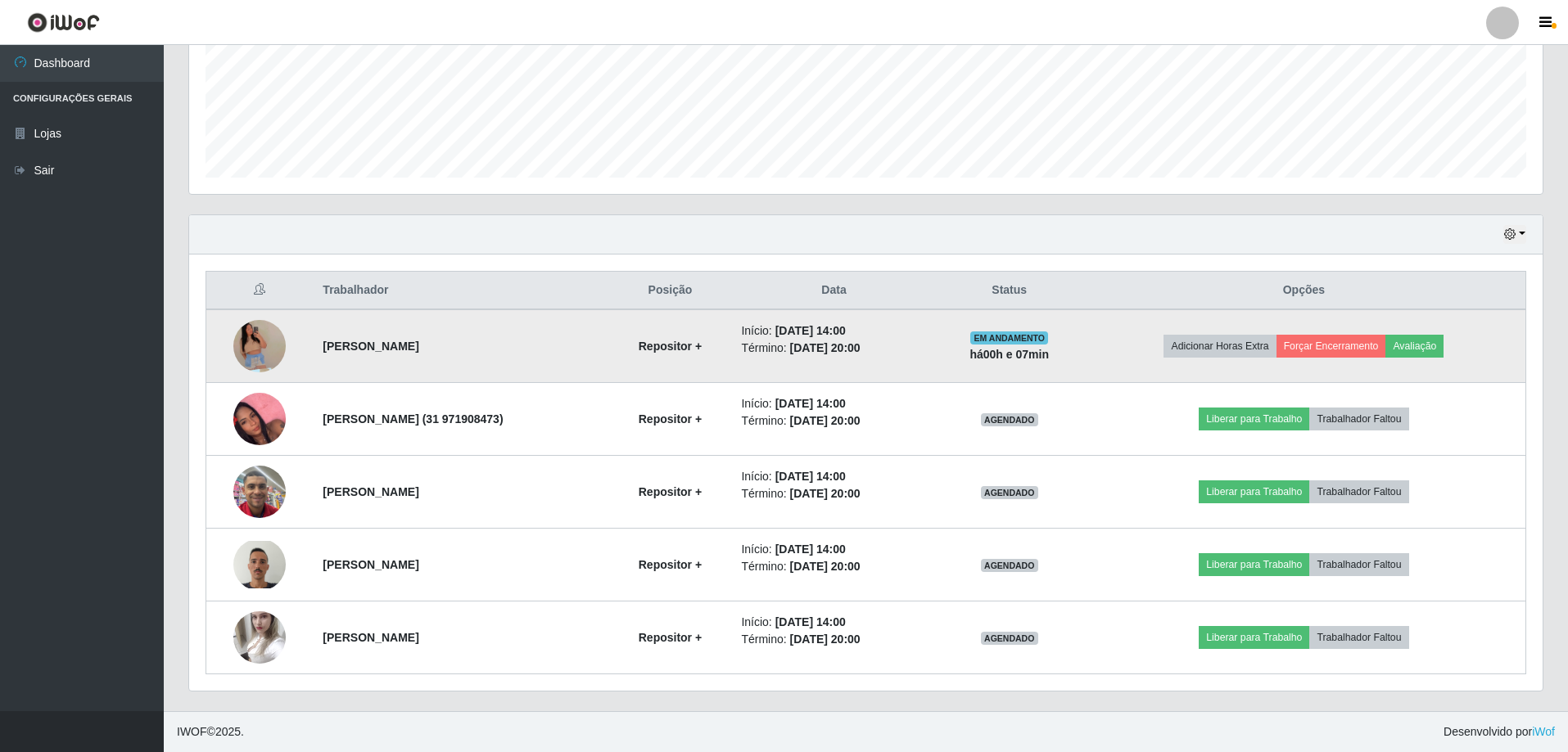
click at [274, 355] on img at bounding box center [259, 346] width 52 height 120
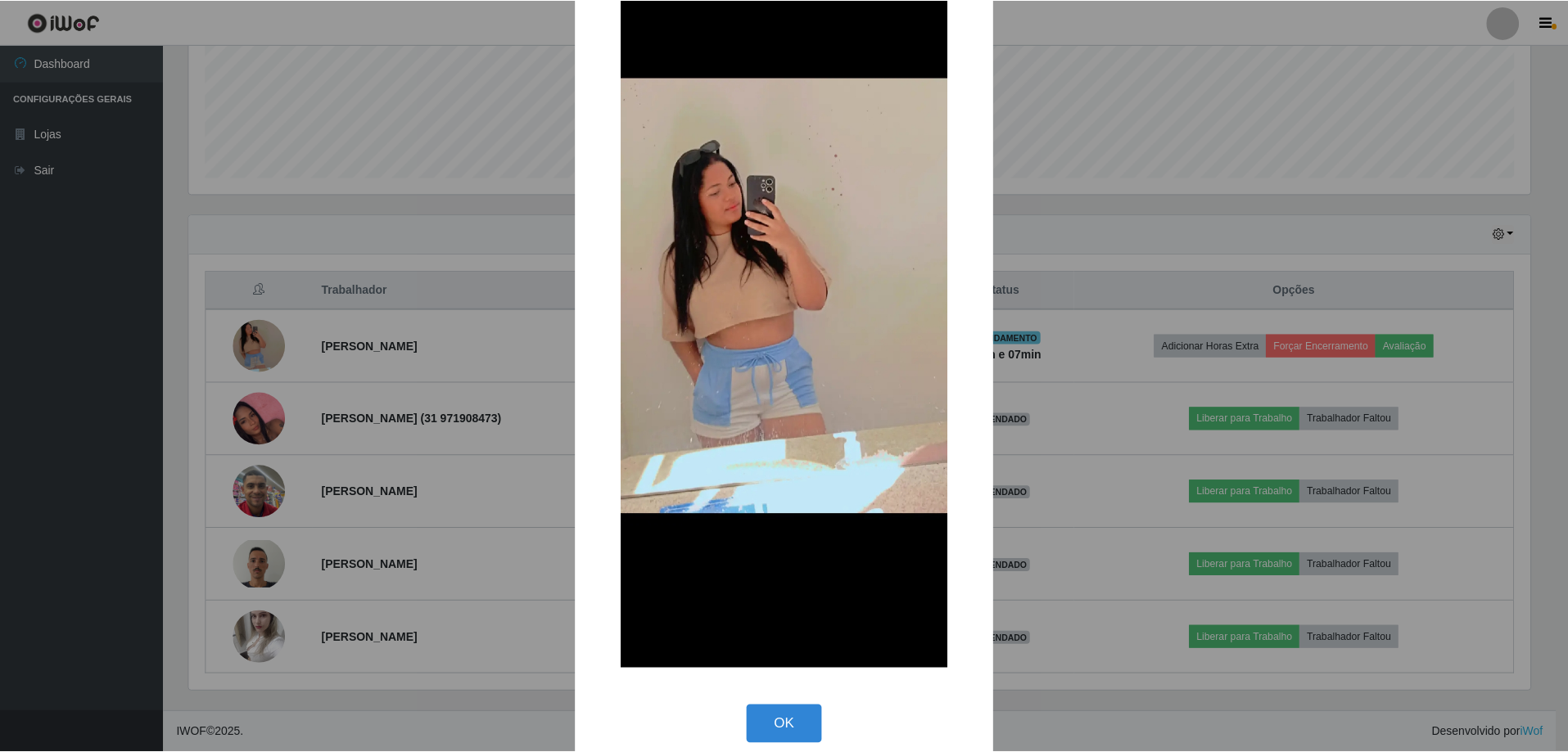
scroll to position [136, 0]
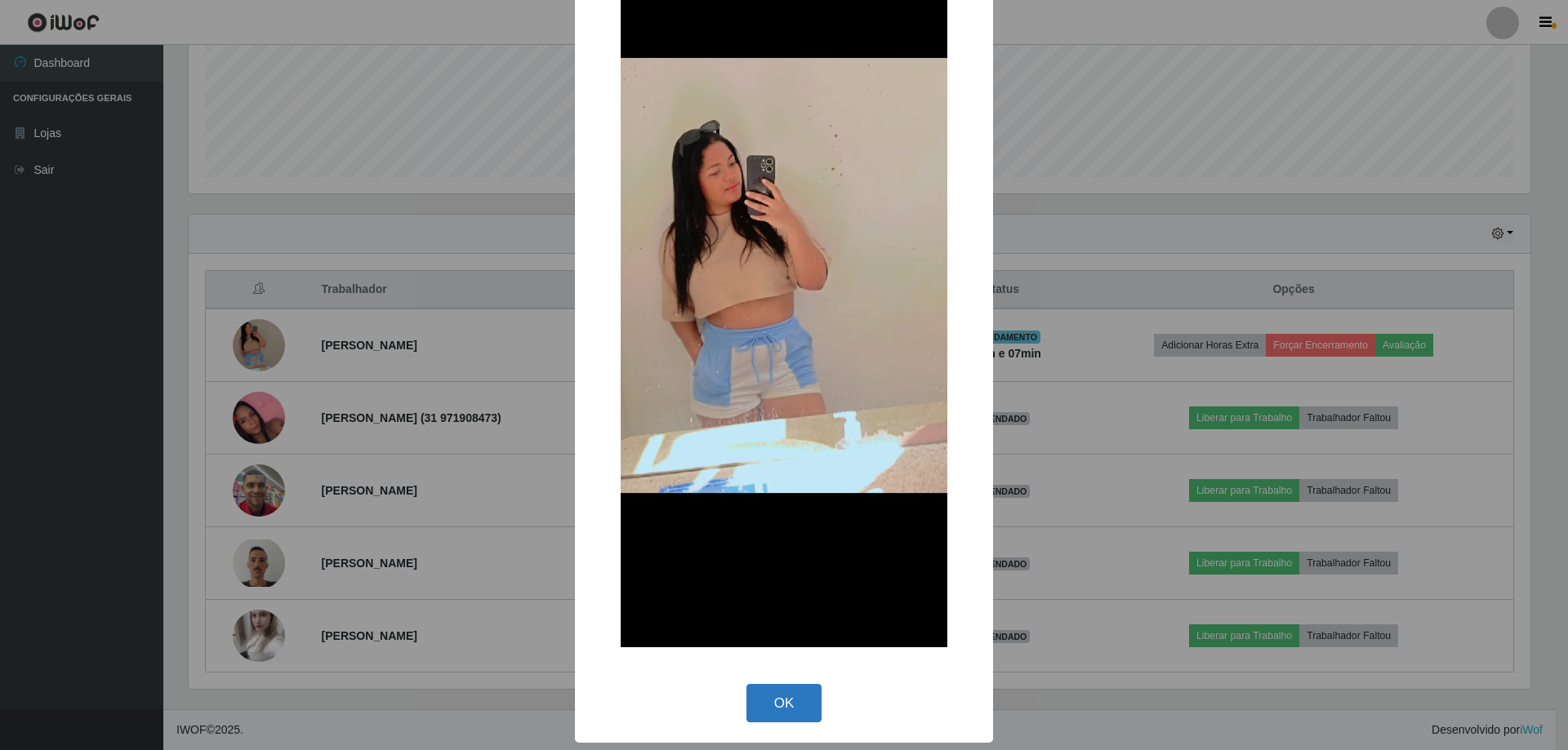
click at [779, 707] on button "OK" at bounding box center [784, 703] width 76 height 38
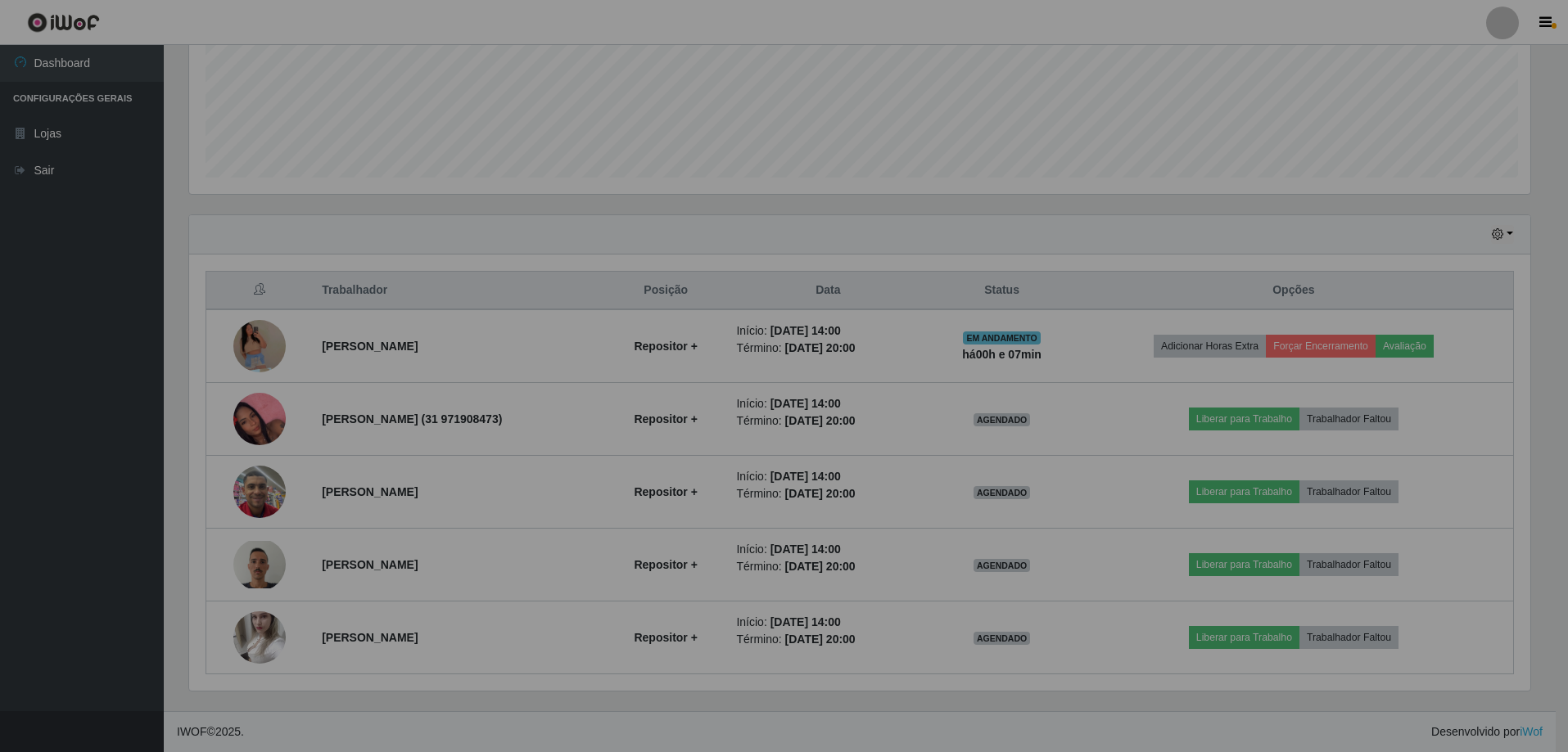
scroll to position [340, 1353]
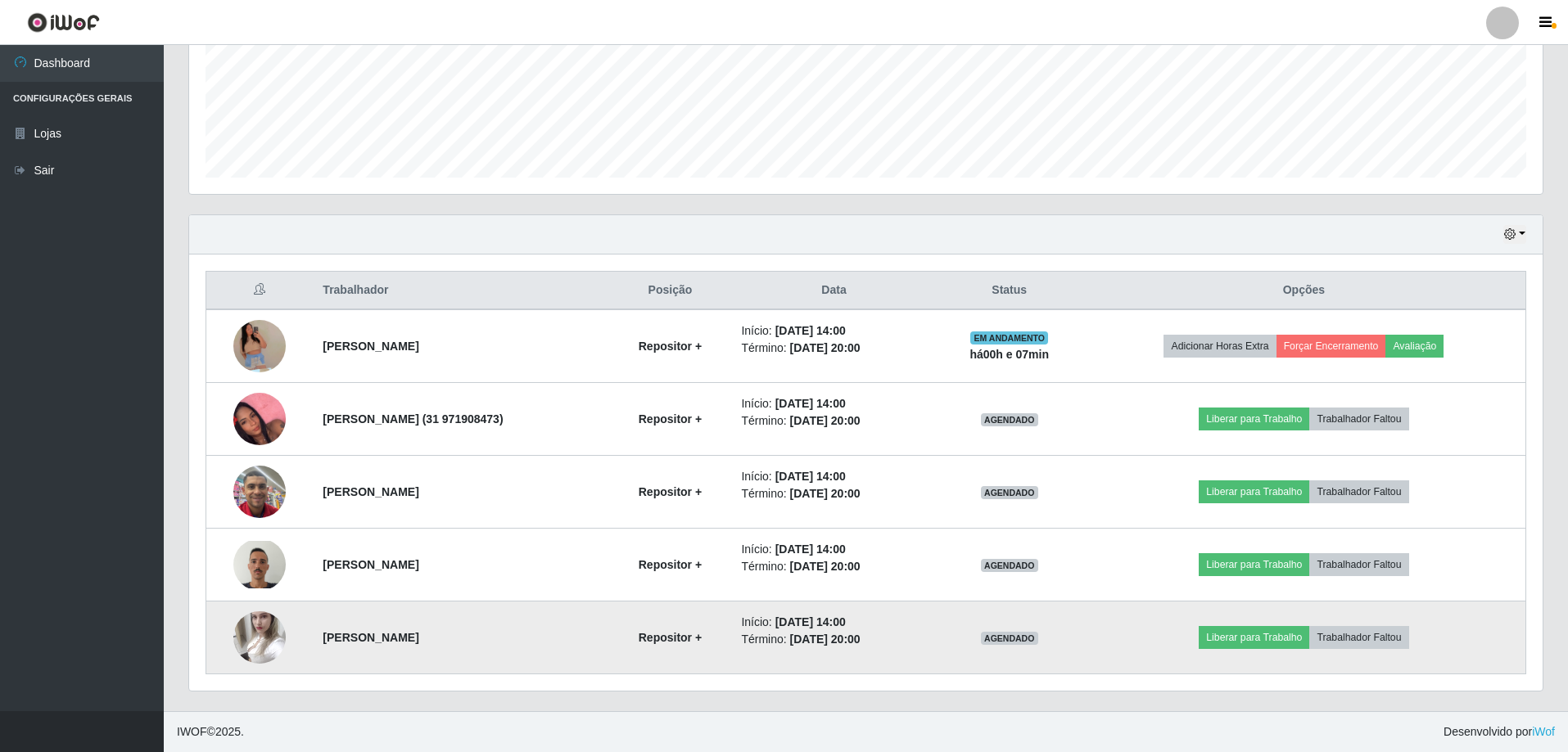
click at [256, 627] on img at bounding box center [259, 637] width 52 height 70
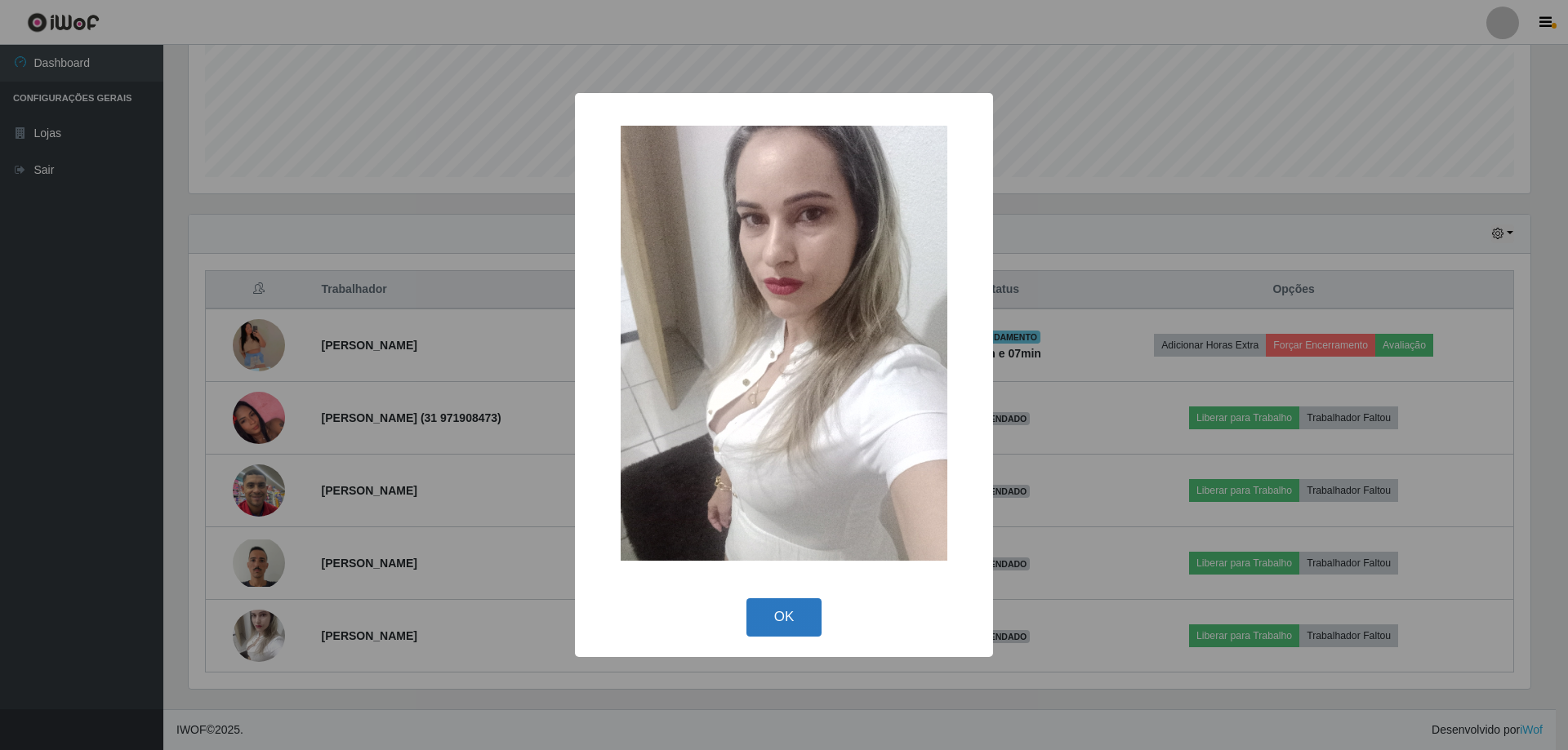
click at [772, 624] on button "OK" at bounding box center [784, 618] width 76 height 38
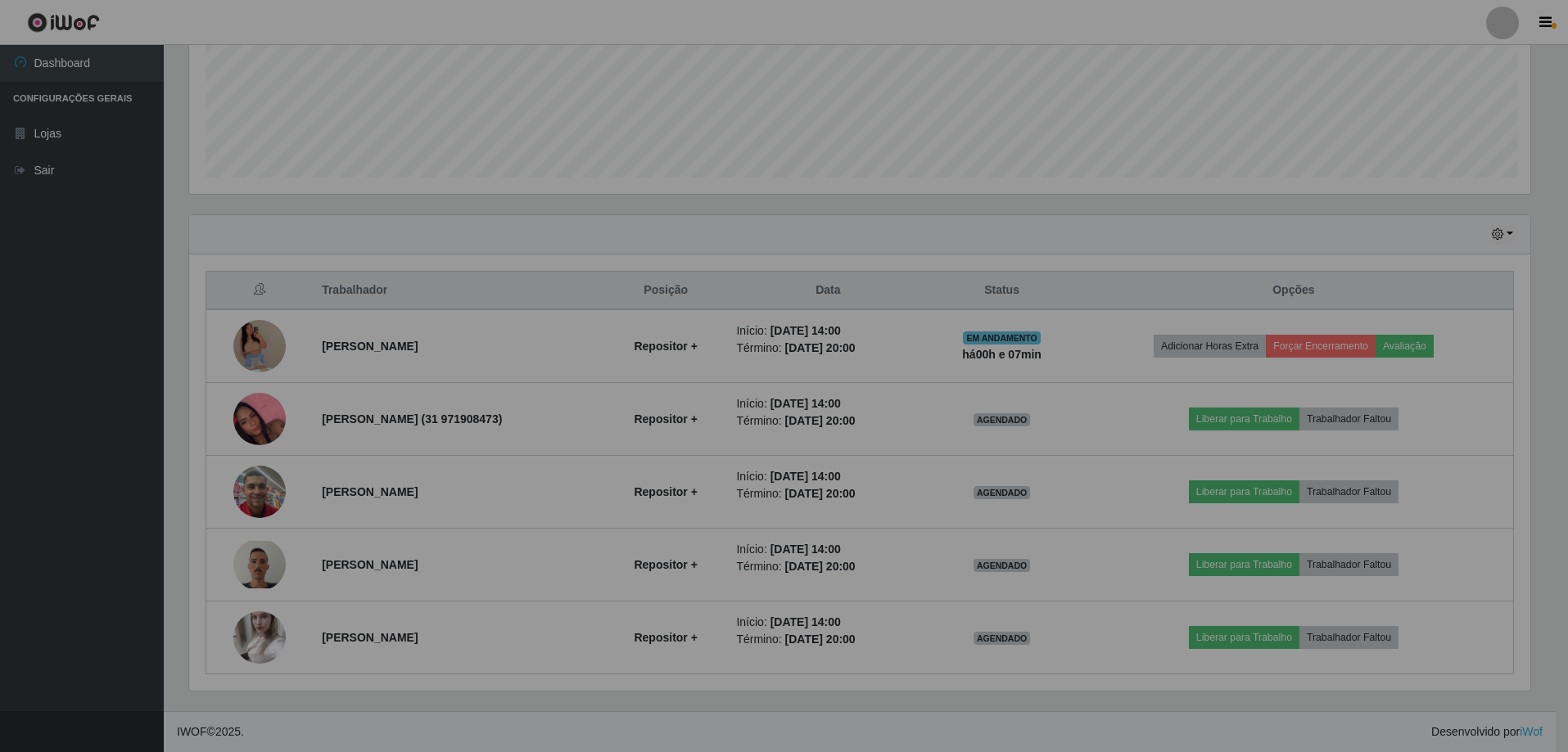
scroll to position [340, 1353]
